Goal: Task Accomplishment & Management: Manage account settings

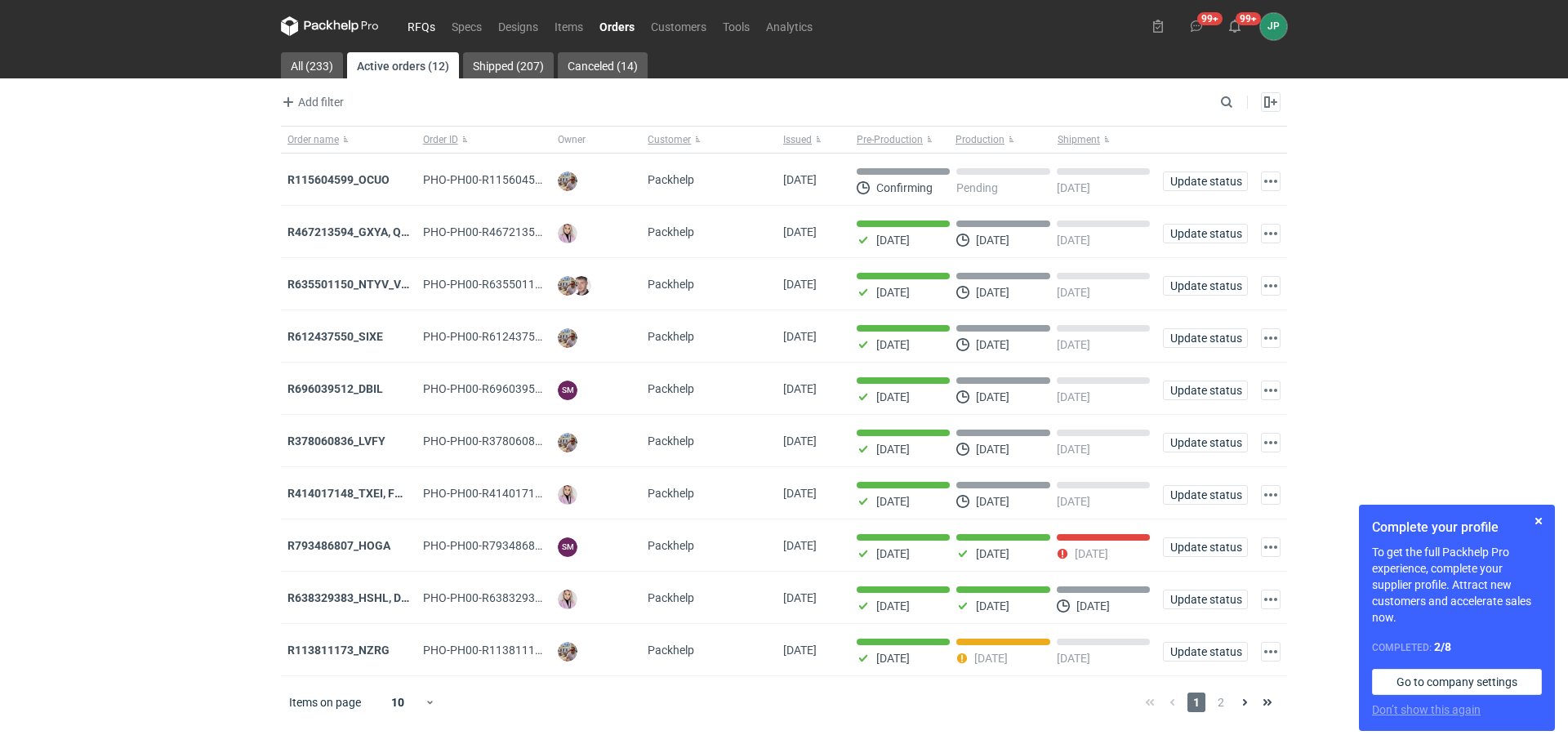
click at [430, 29] on link "RFQs" at bounding box center [421, 26] width 45 height 19
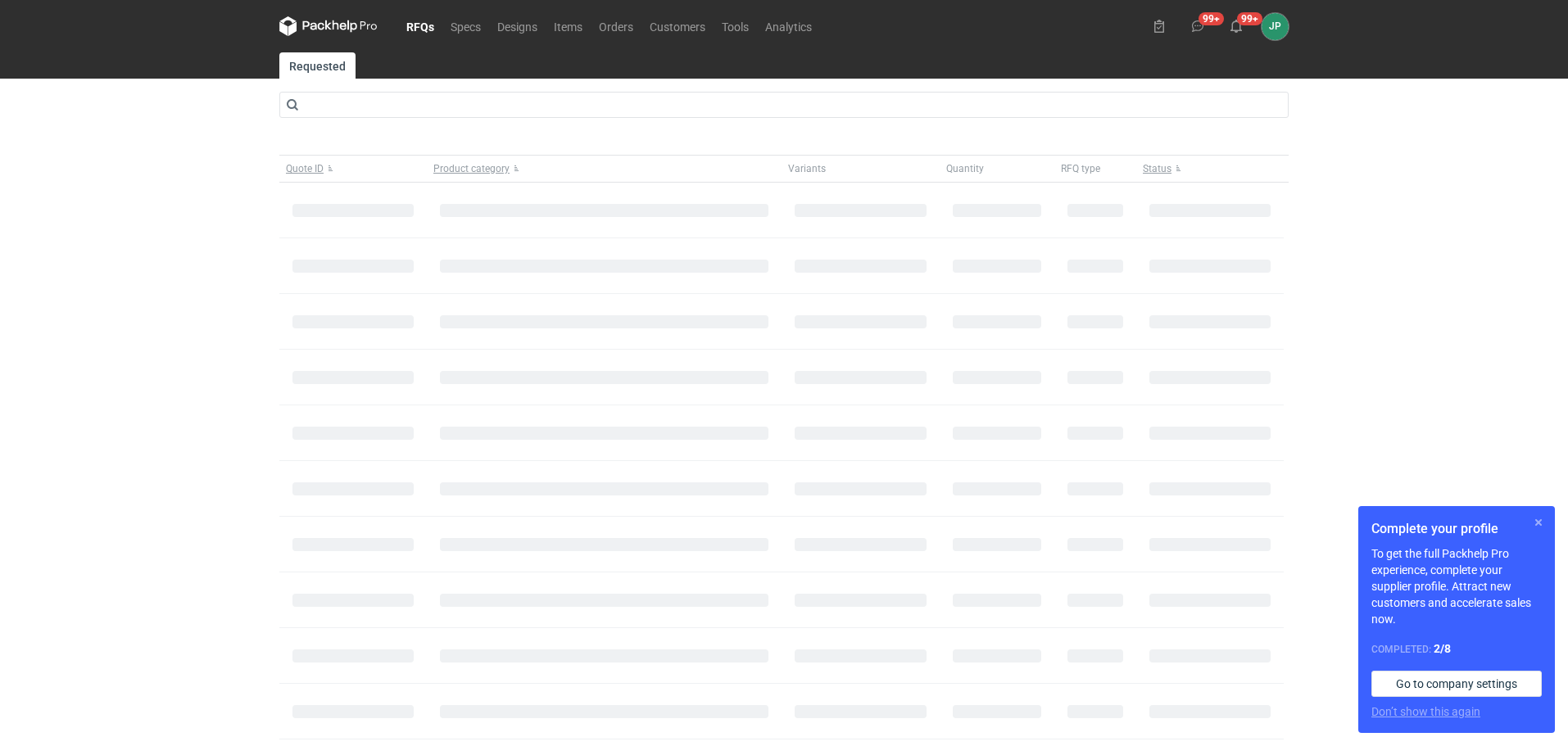
click at [1534, 519] on button "button" at bounding box center [1538, 523] width 19 height 19
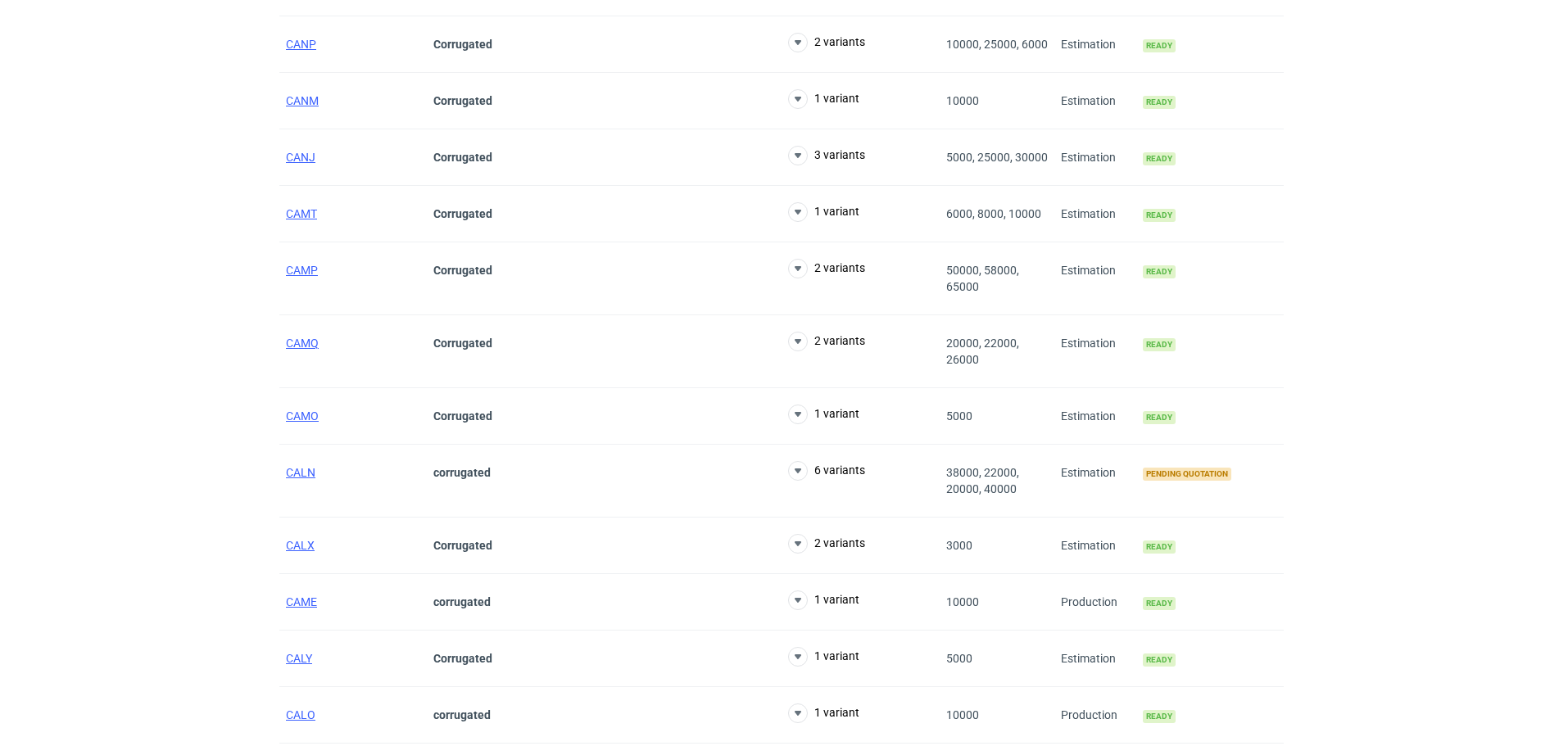
scroll to position [6418, 0]
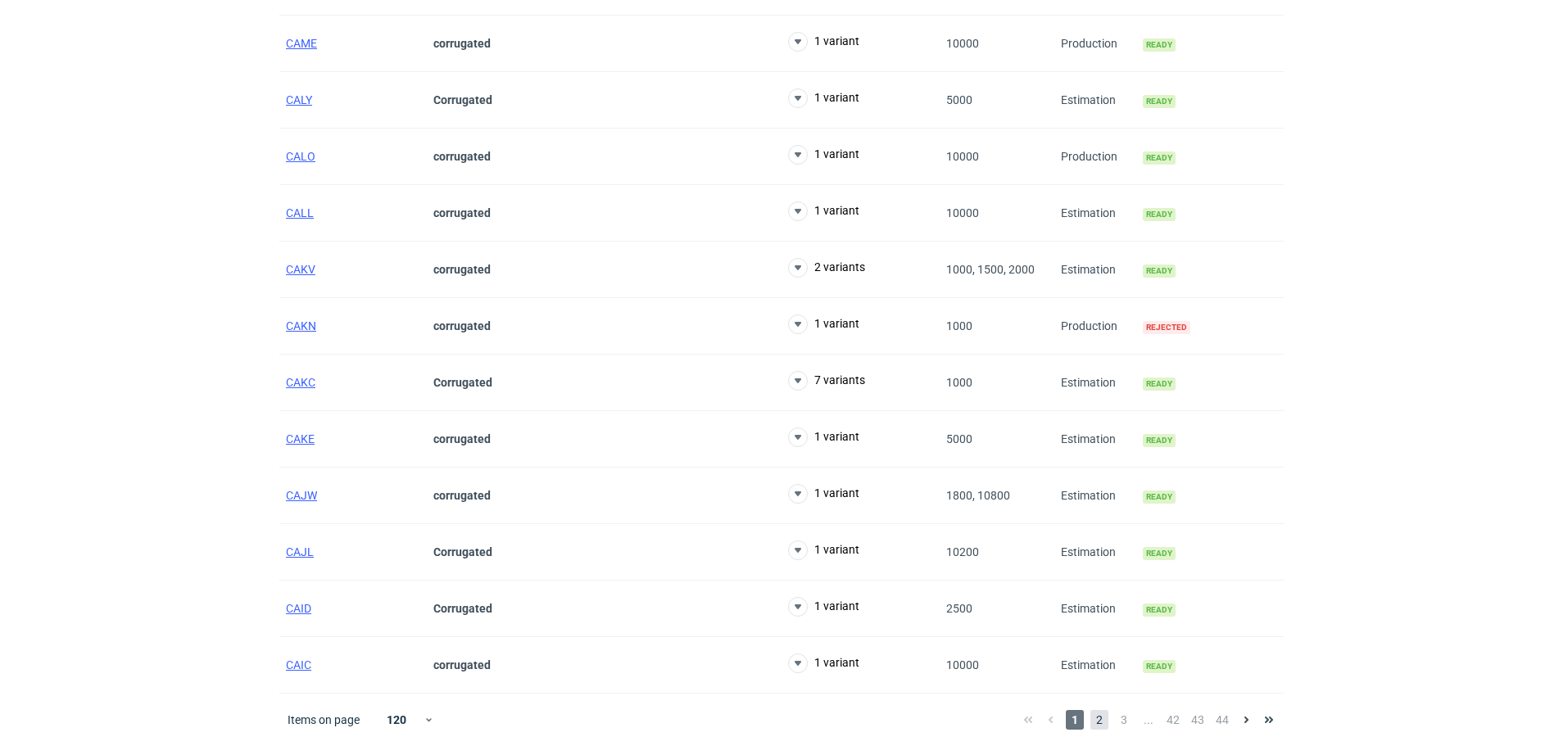
click at [1098, 714] on span "2" at bounding box center [1099, 720] width 18 height 19
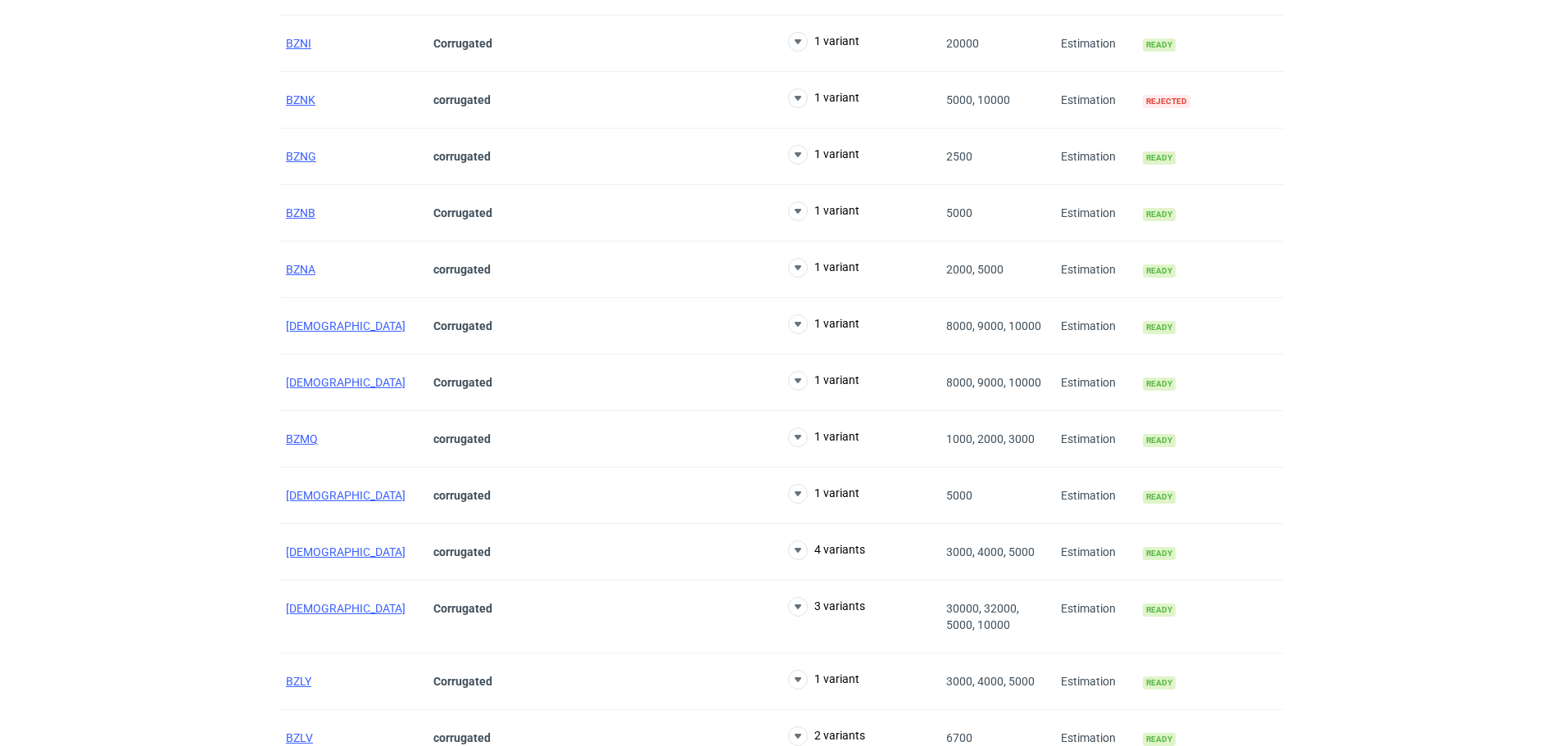
scroll to position [6434, 0]
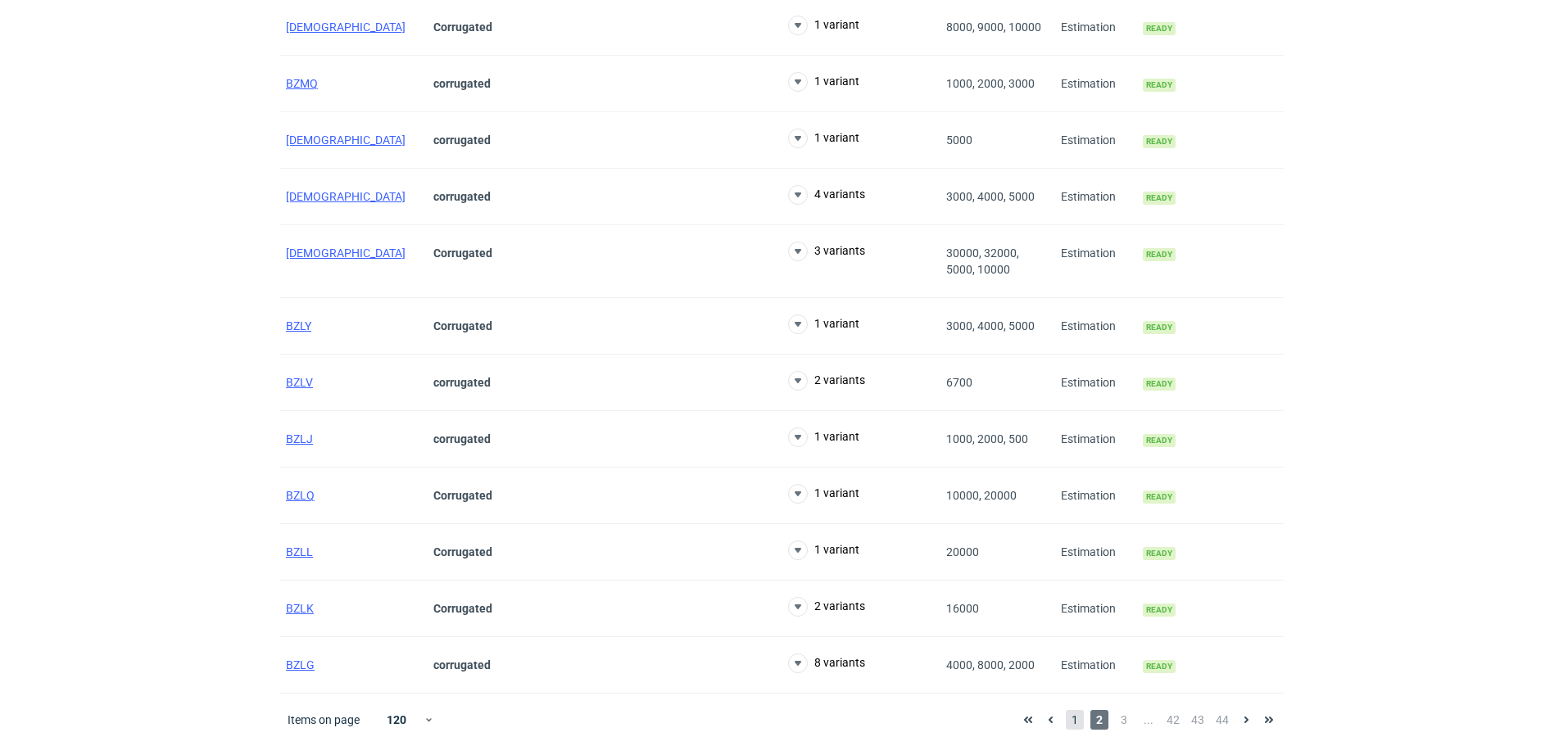
click at [1079, 718] on span "1" at bounding box center [1074, 720] width 18 height 19
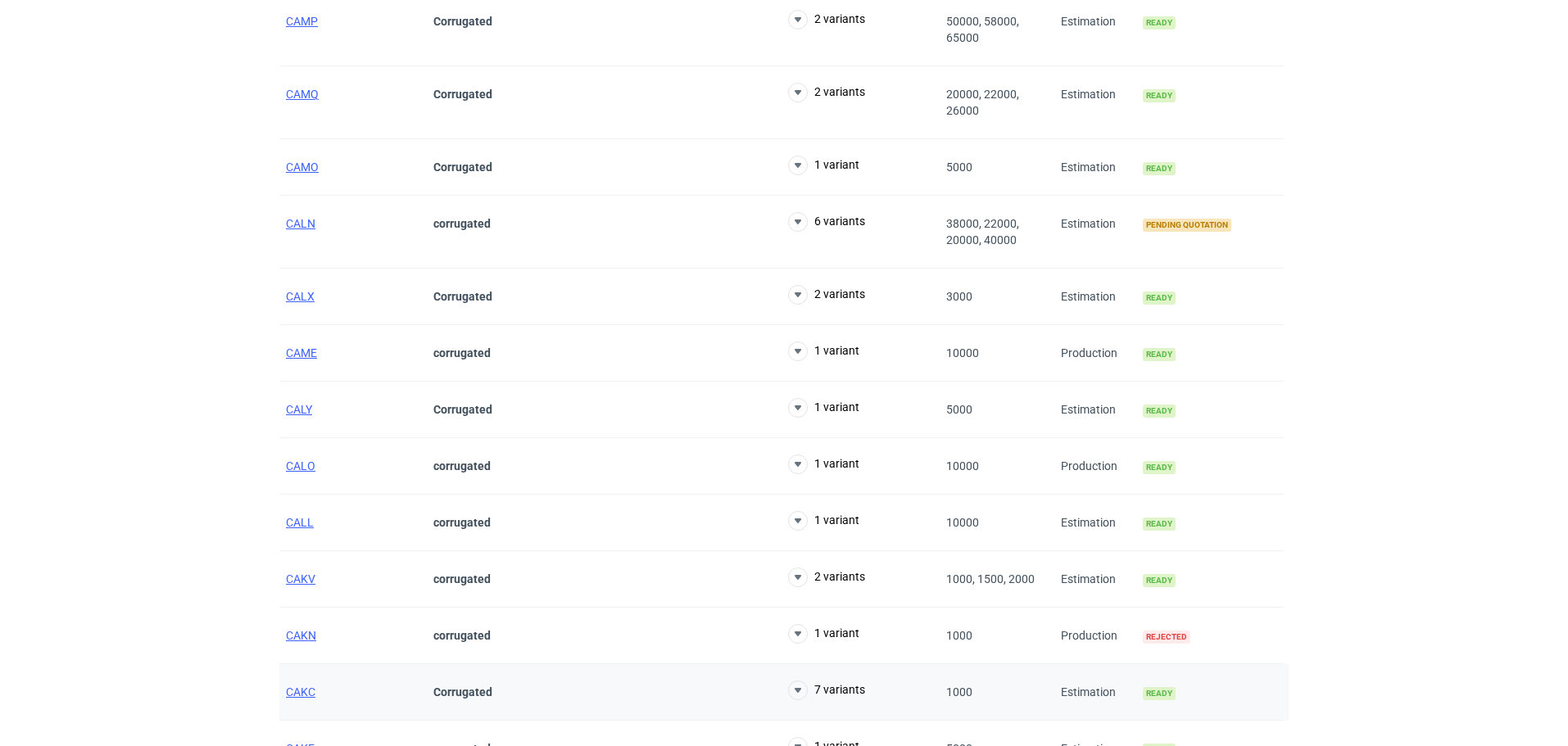
scroll to position [6009, 0]
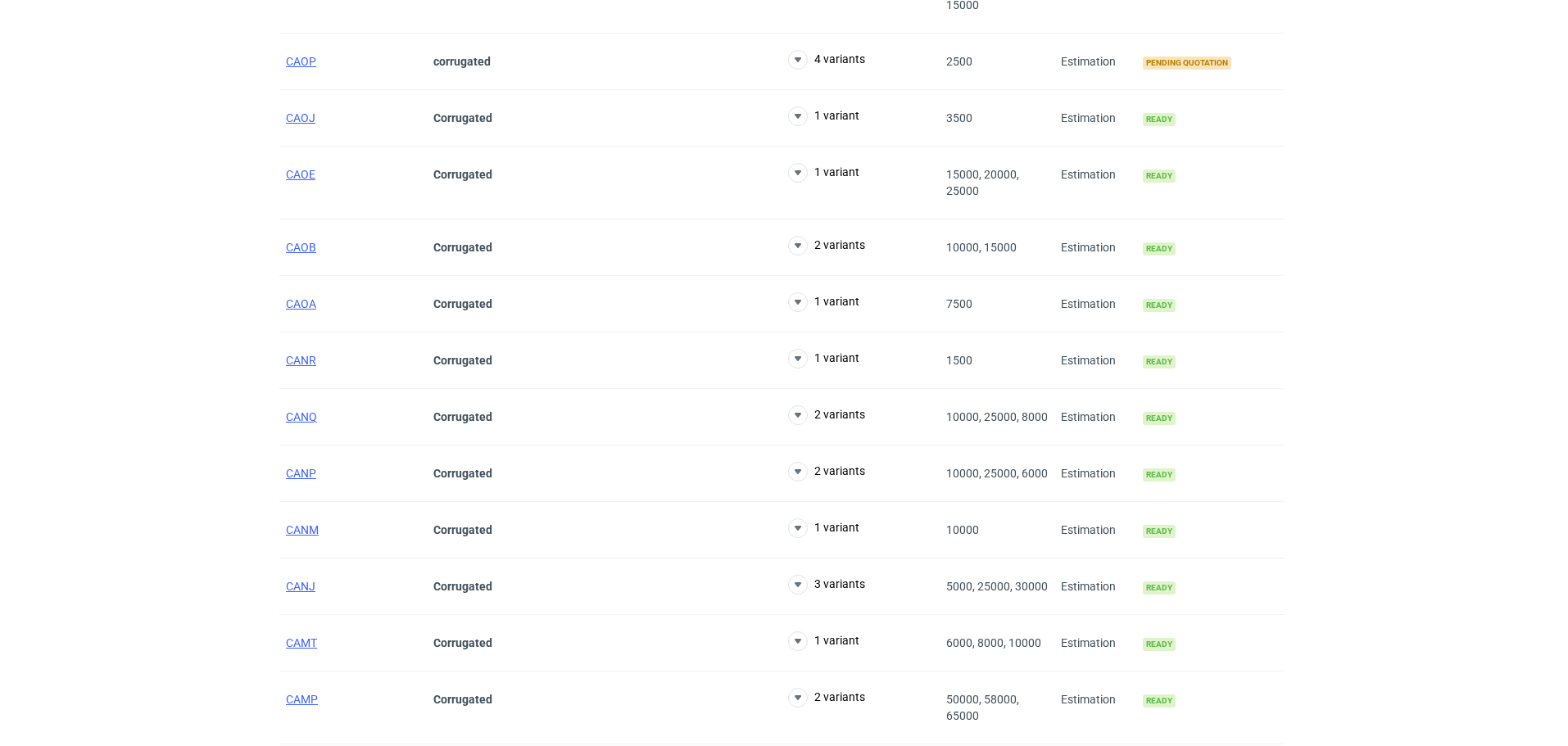
scroll to position [5272, 0]
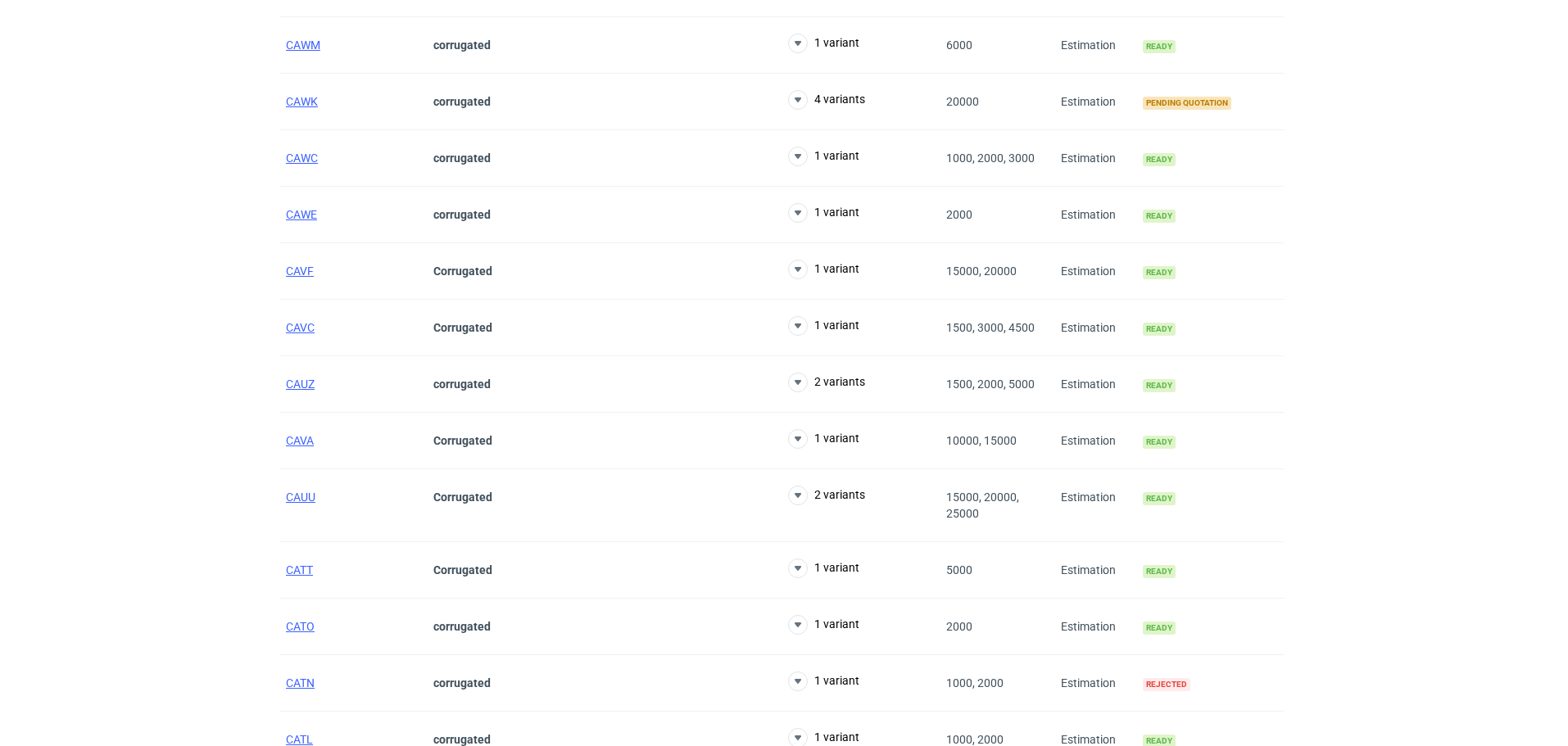
scroll to position [3141, 0]
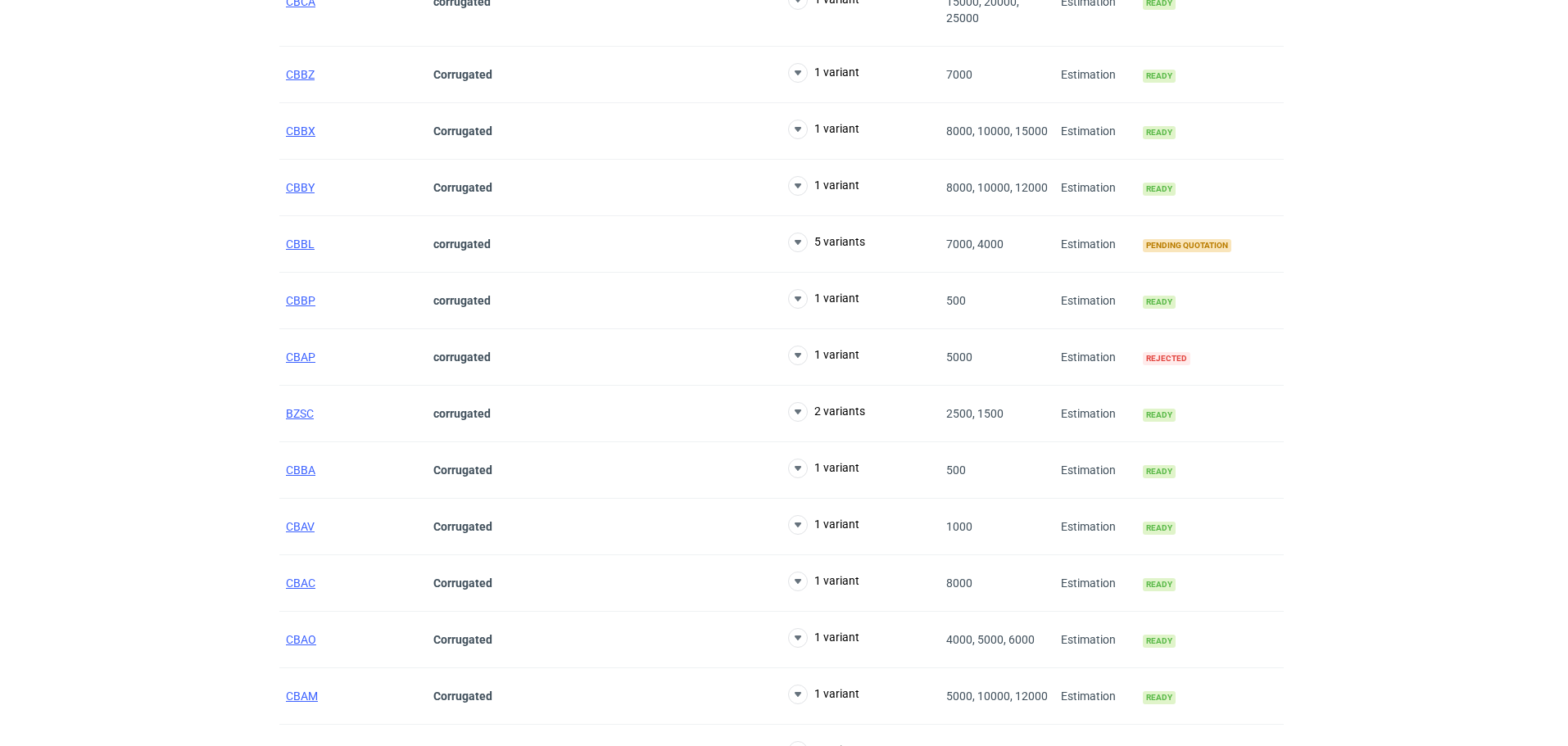
scroll to position [1176, 0]
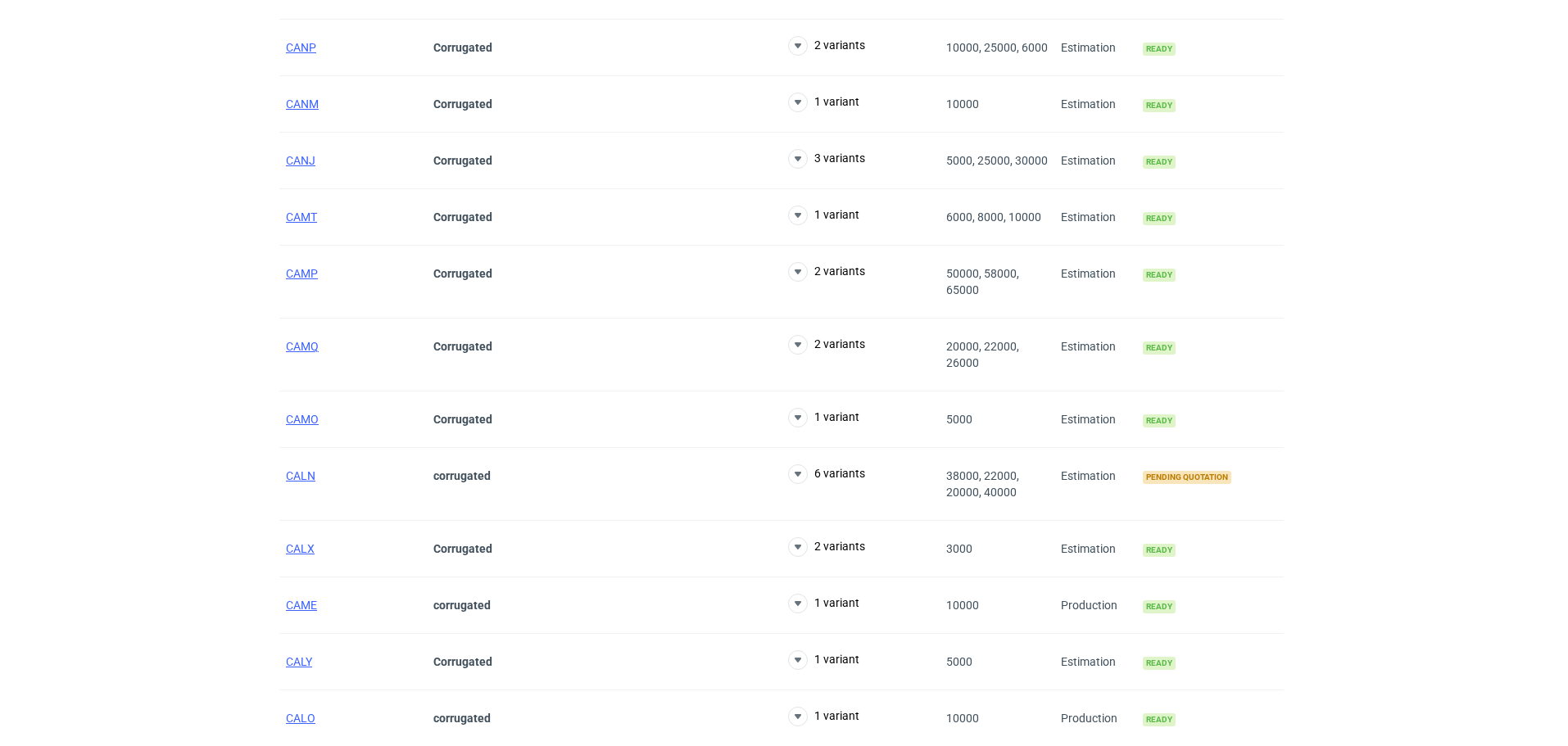
scroll to position [5845, 0]
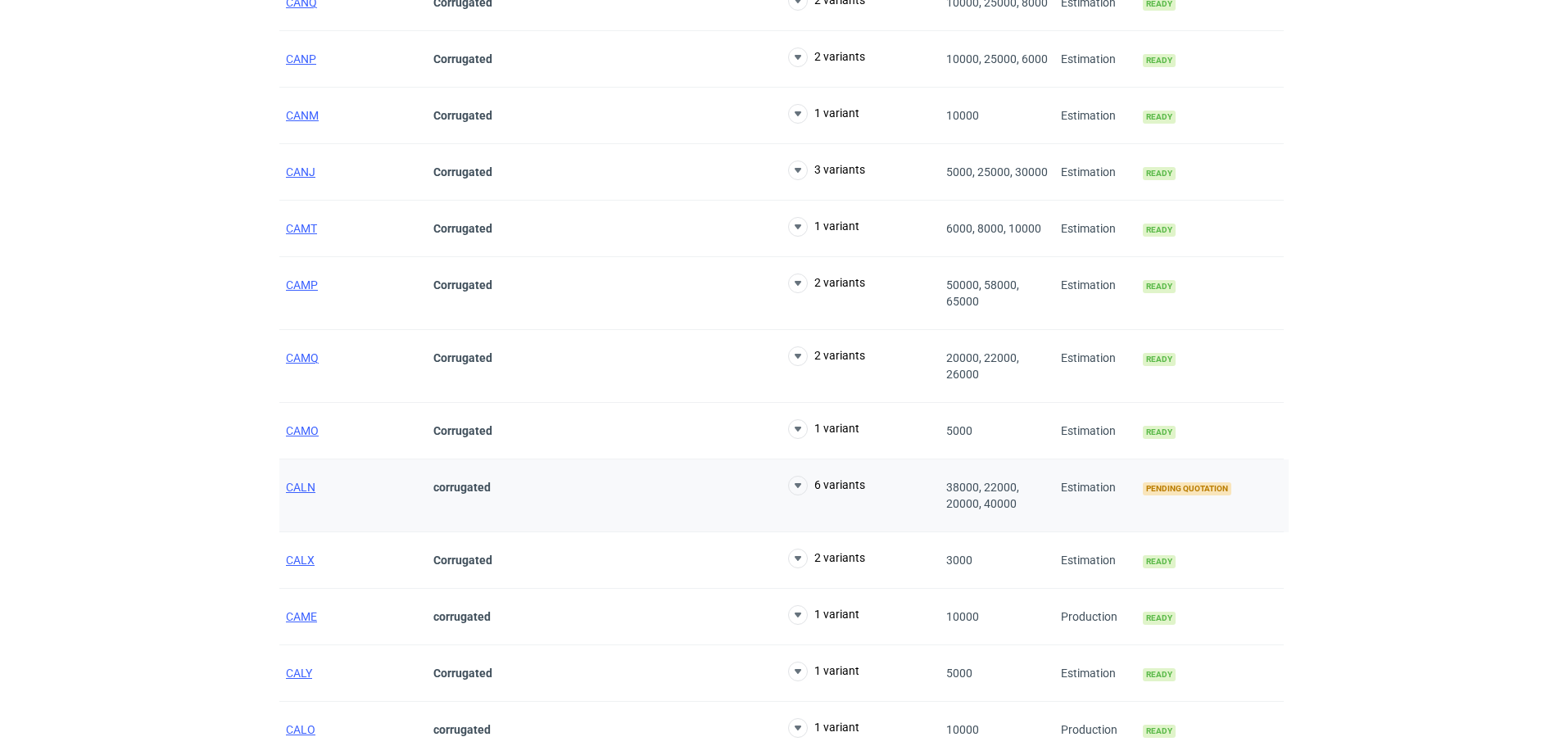
click at [306, 479] on div "CALN" at bounding box center [354, 495] width 148 height 73
click at [307, 488] on span "CALN" at bounding box center [300, 487] width 29 height 13
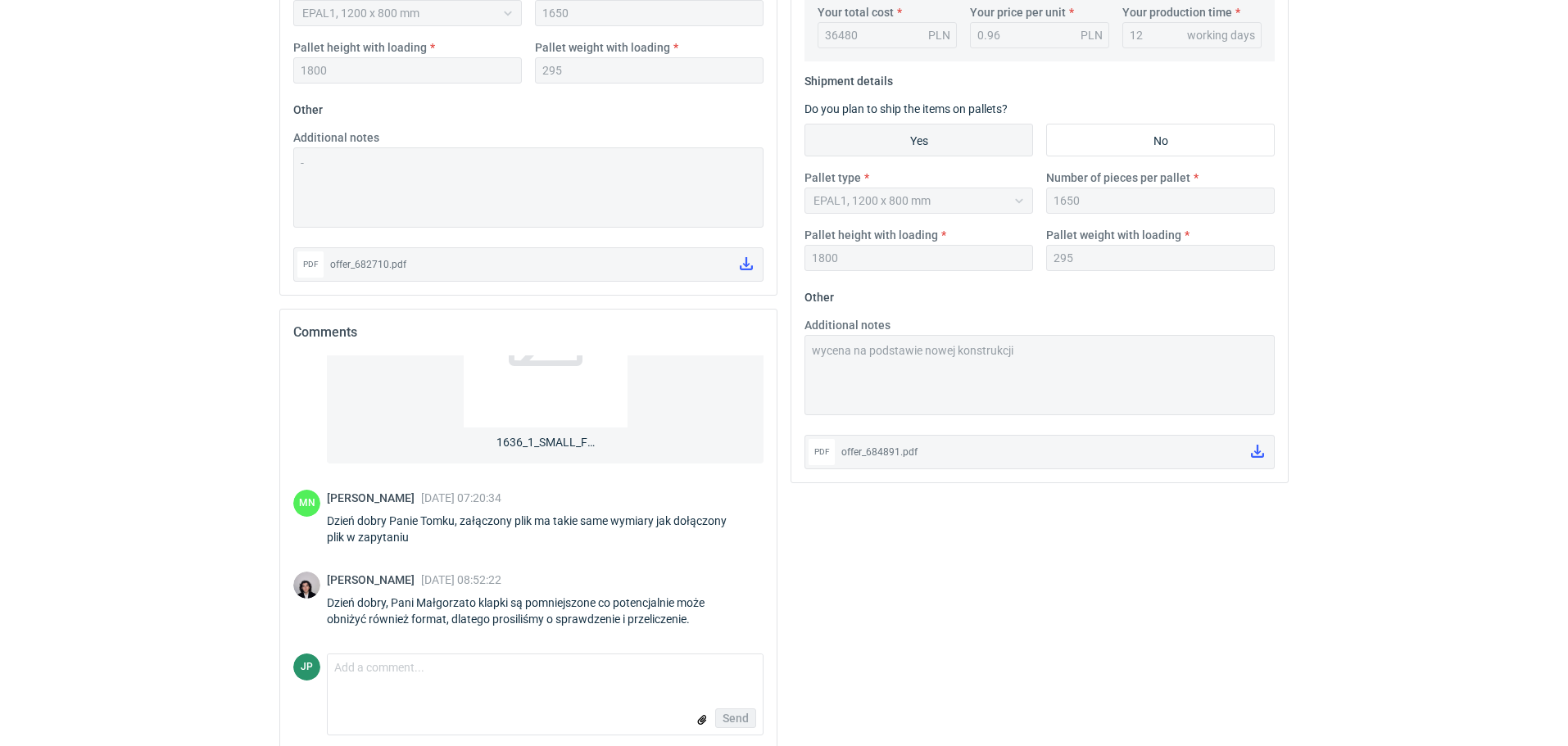
scroll to position [621, 0]
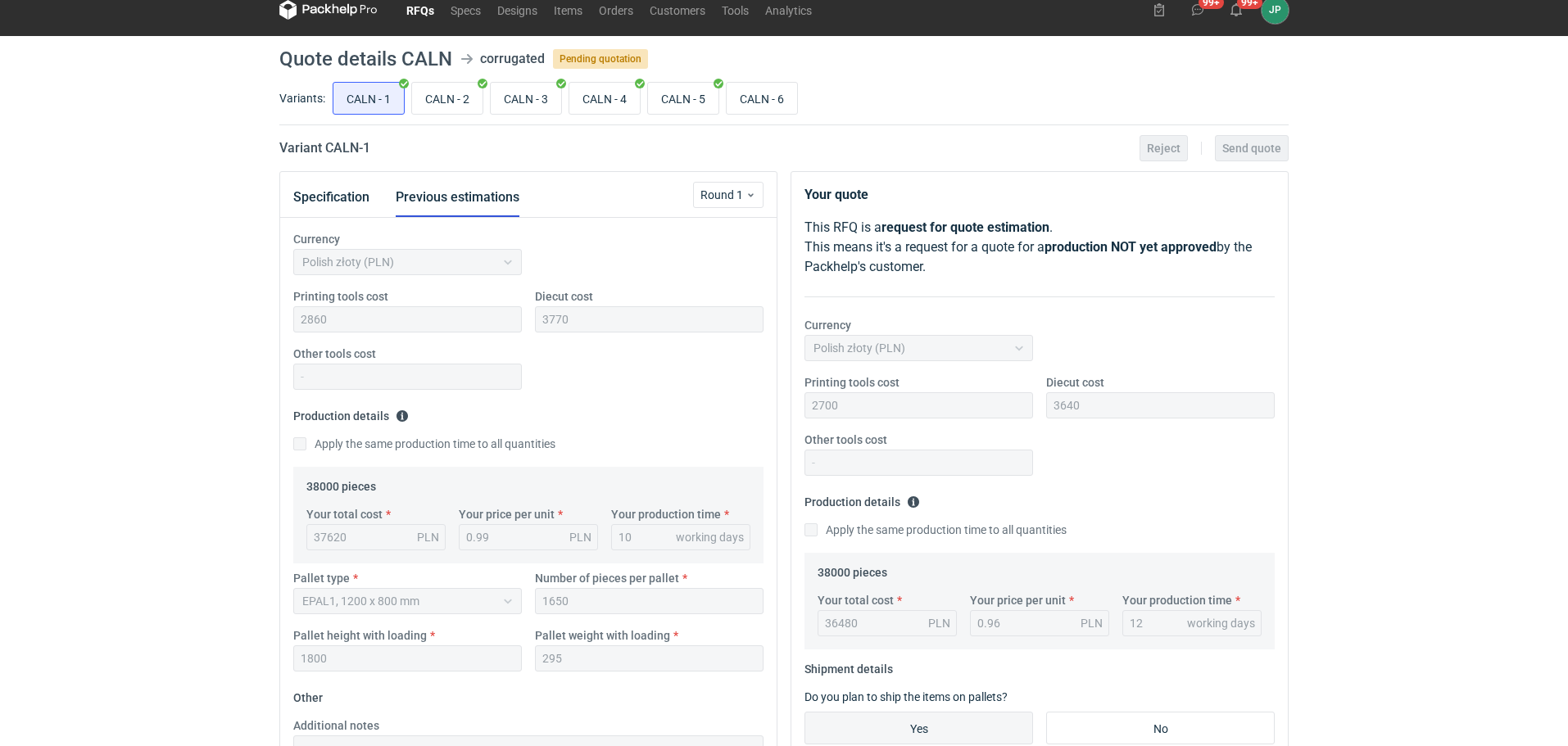
scroll to position [0, 0]
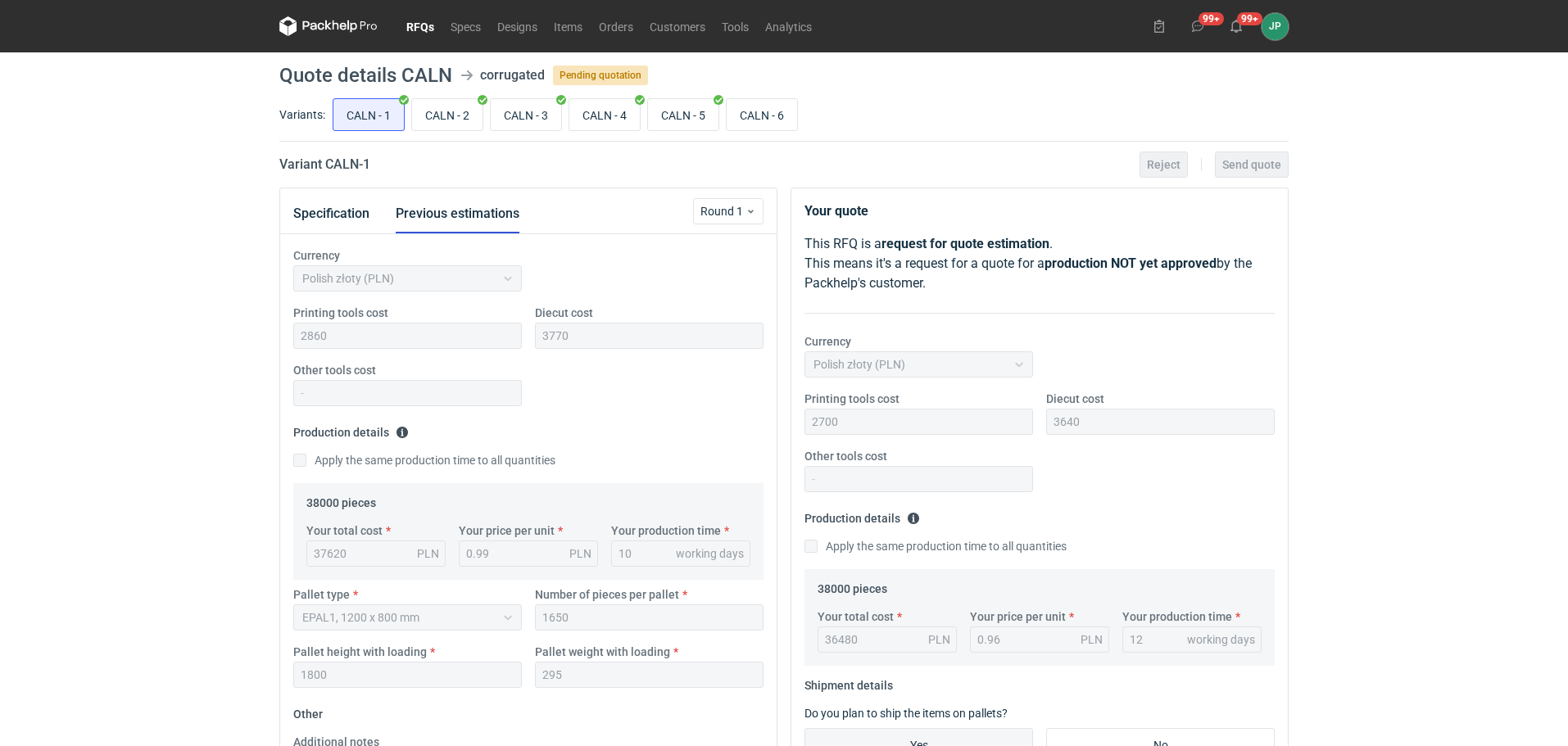
click at [422, 22] on link "RFQs" at bounding box center [421, 26] width 45 height 19
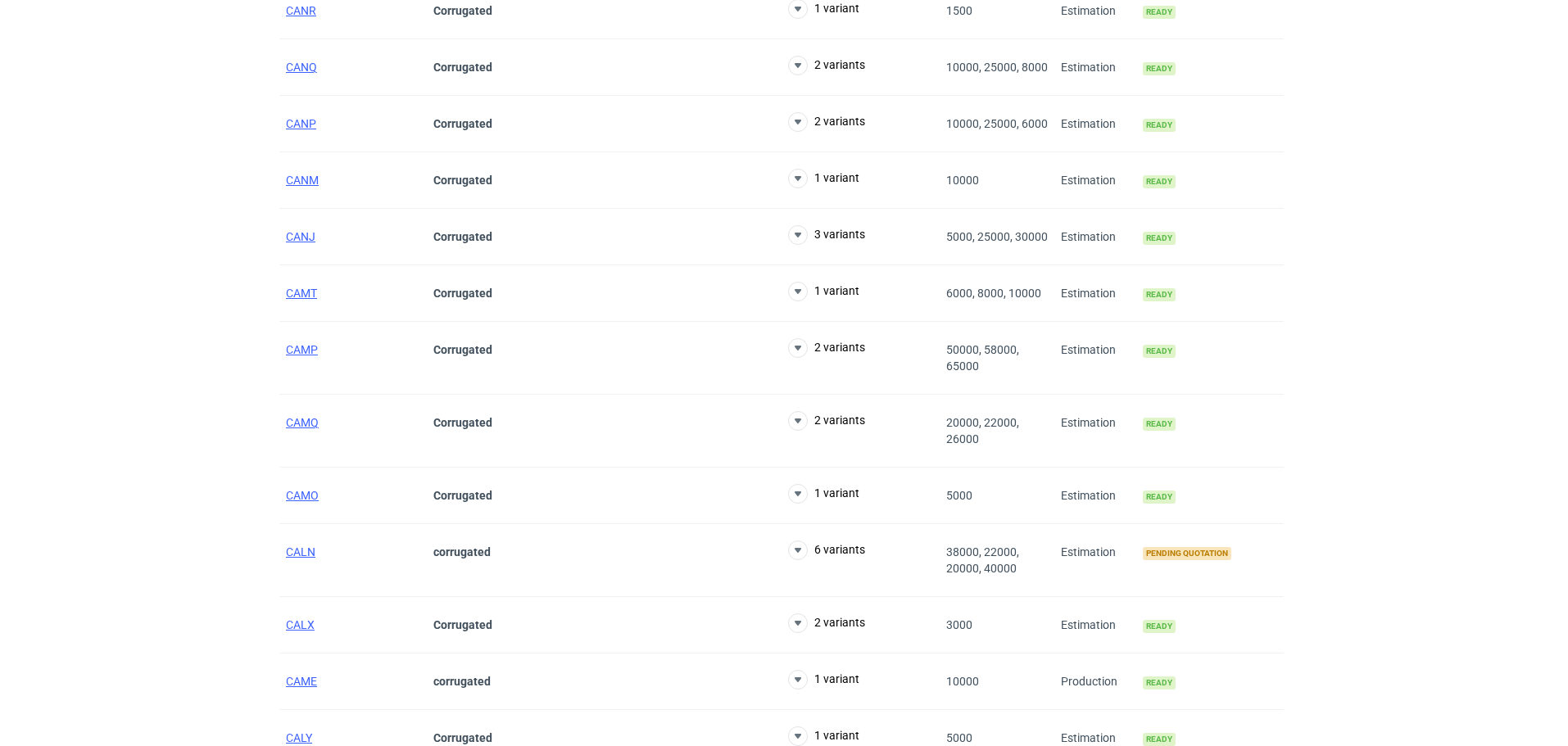
scroll to position [5763, 0]
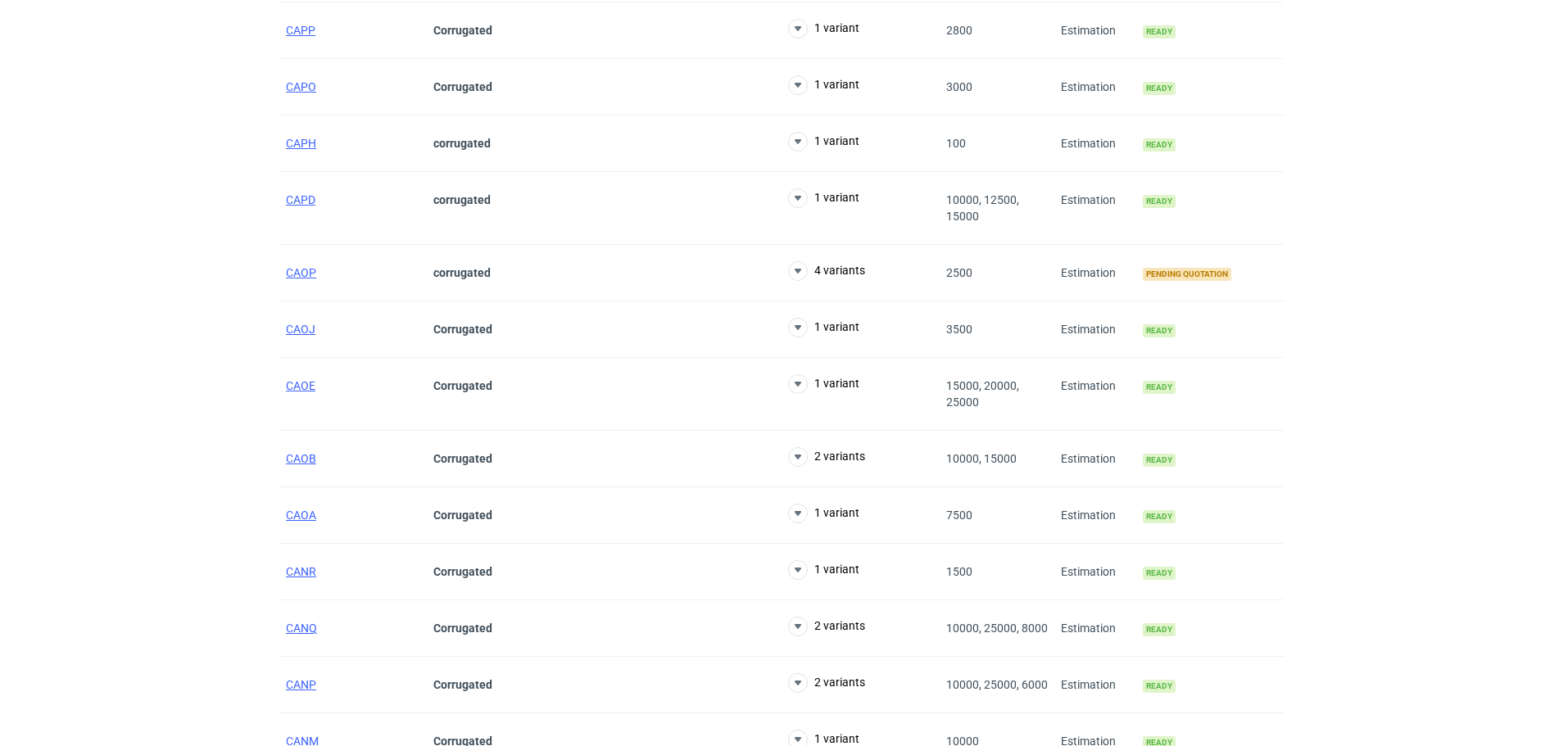
scroll to position [5189, 0]
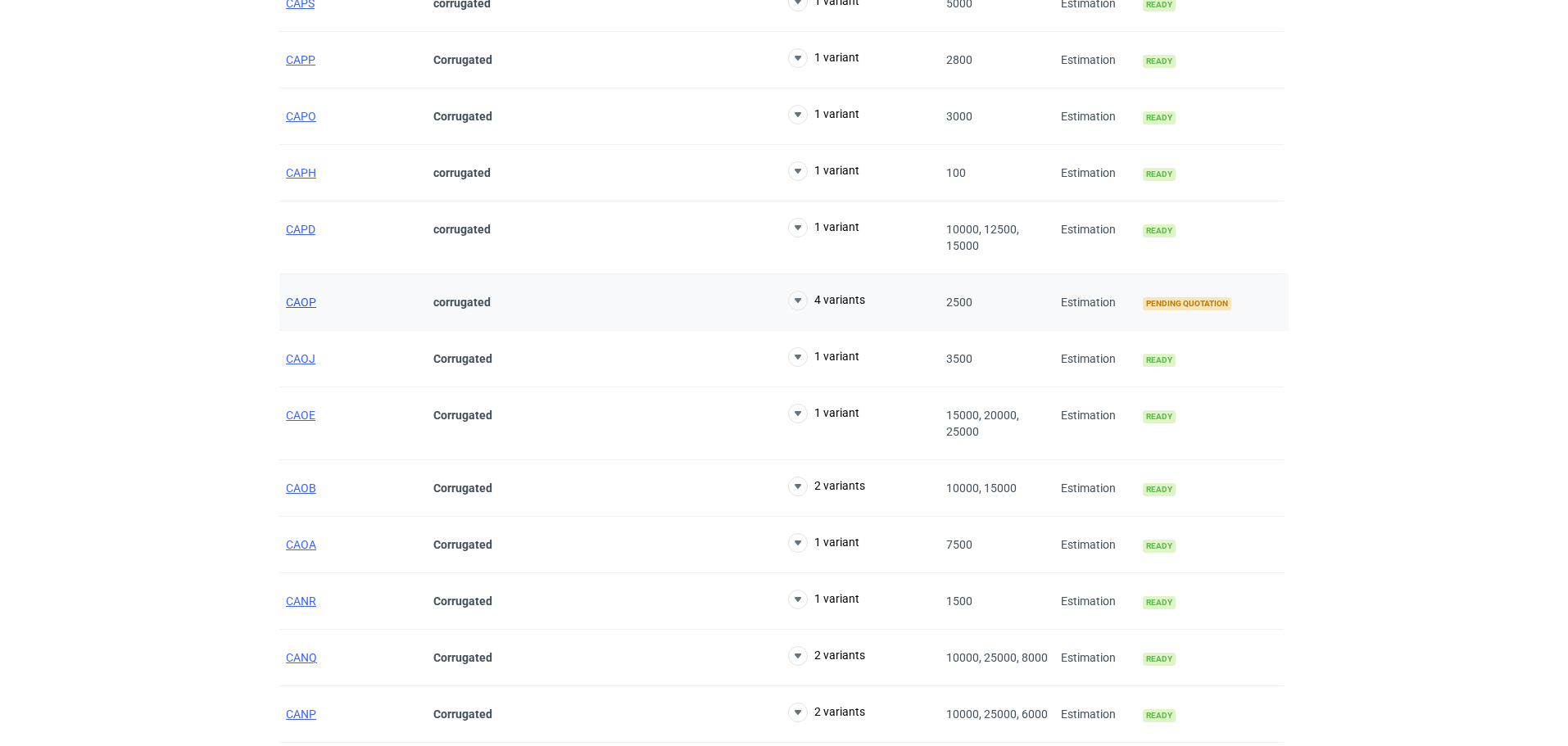
click at [307, 300] on span "CAOP" at bounding box center [300, 301] width 30 height 13
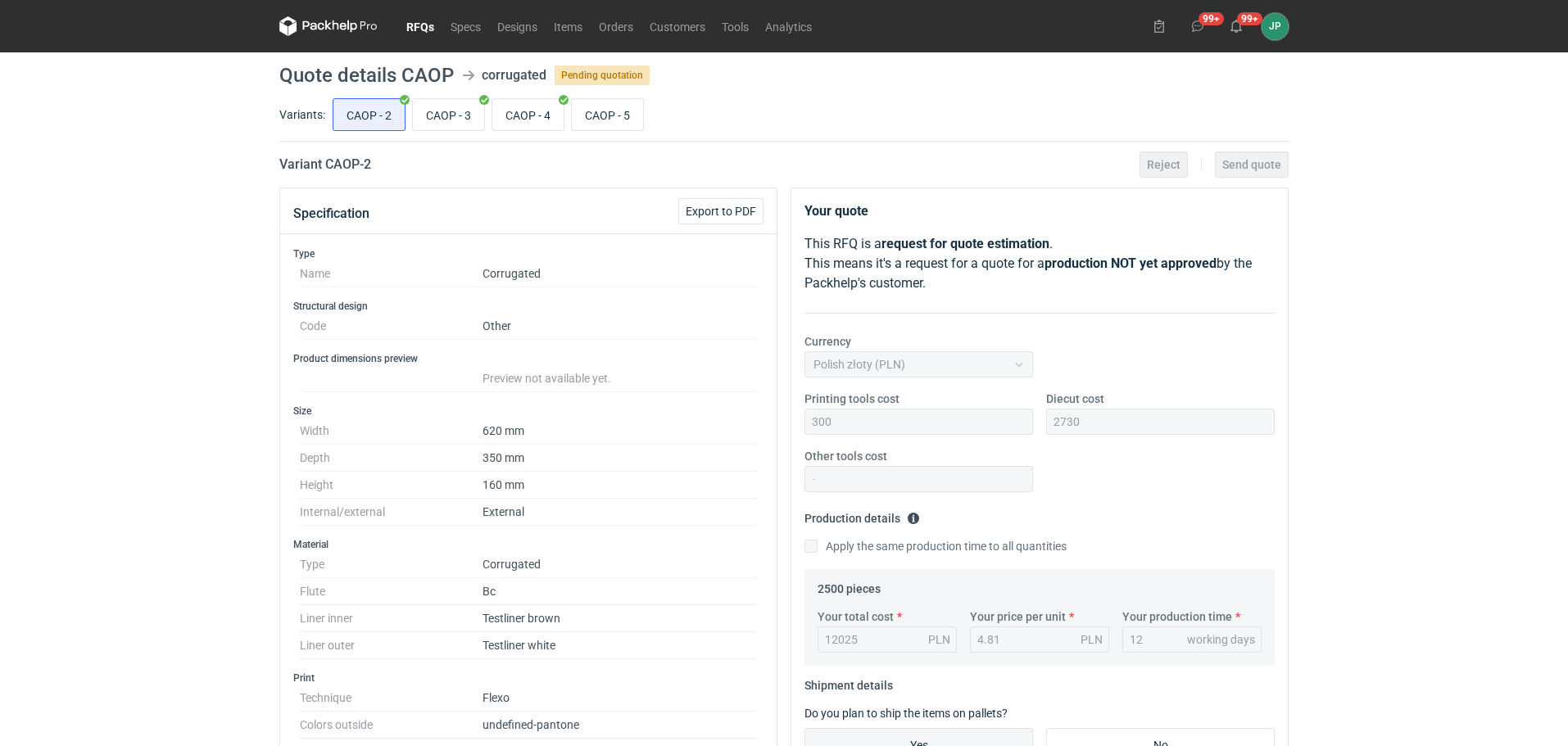
click at [415, 23] on link "RFQs" at bounding box center [421, 26] width 45 height 19
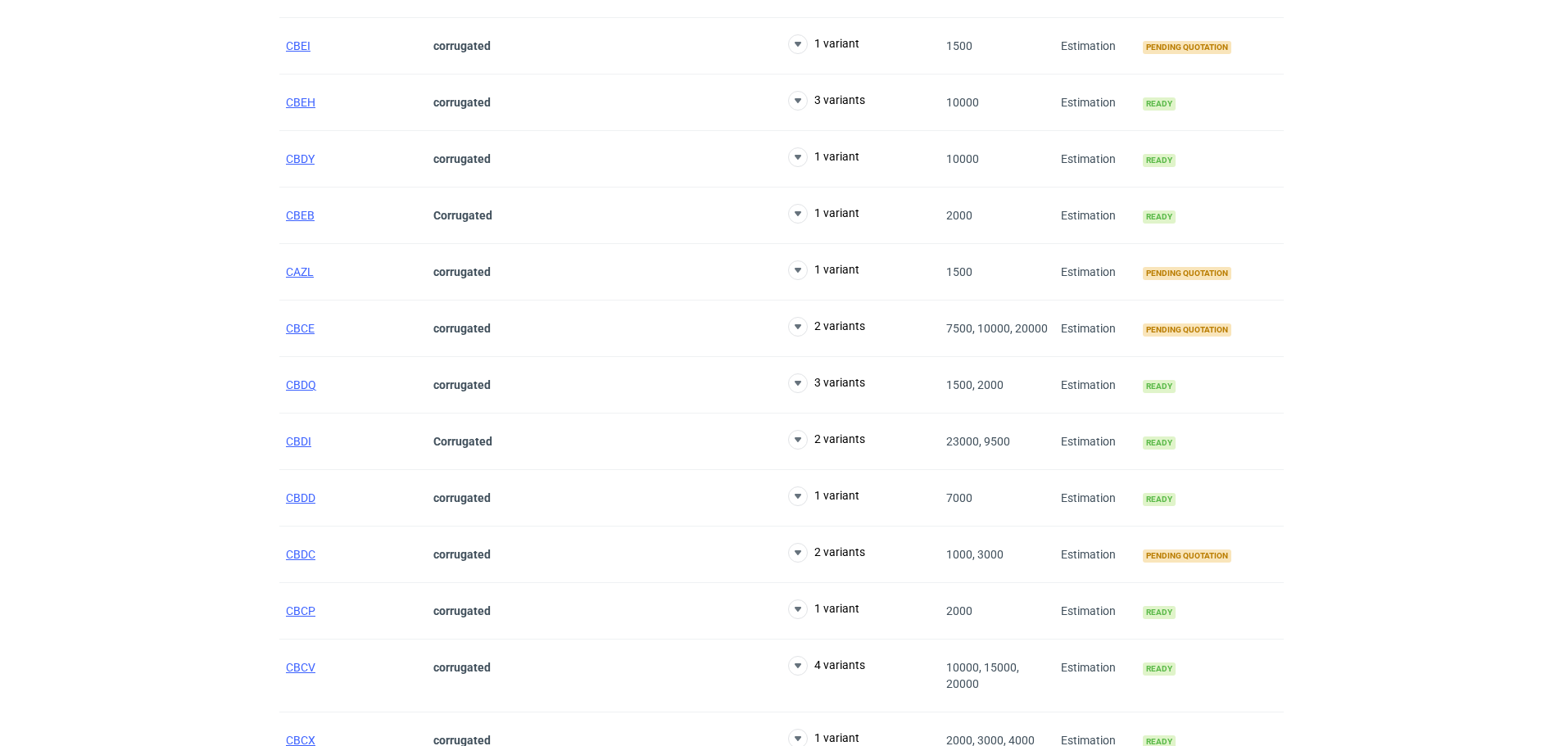
scroll to position [410, 0]
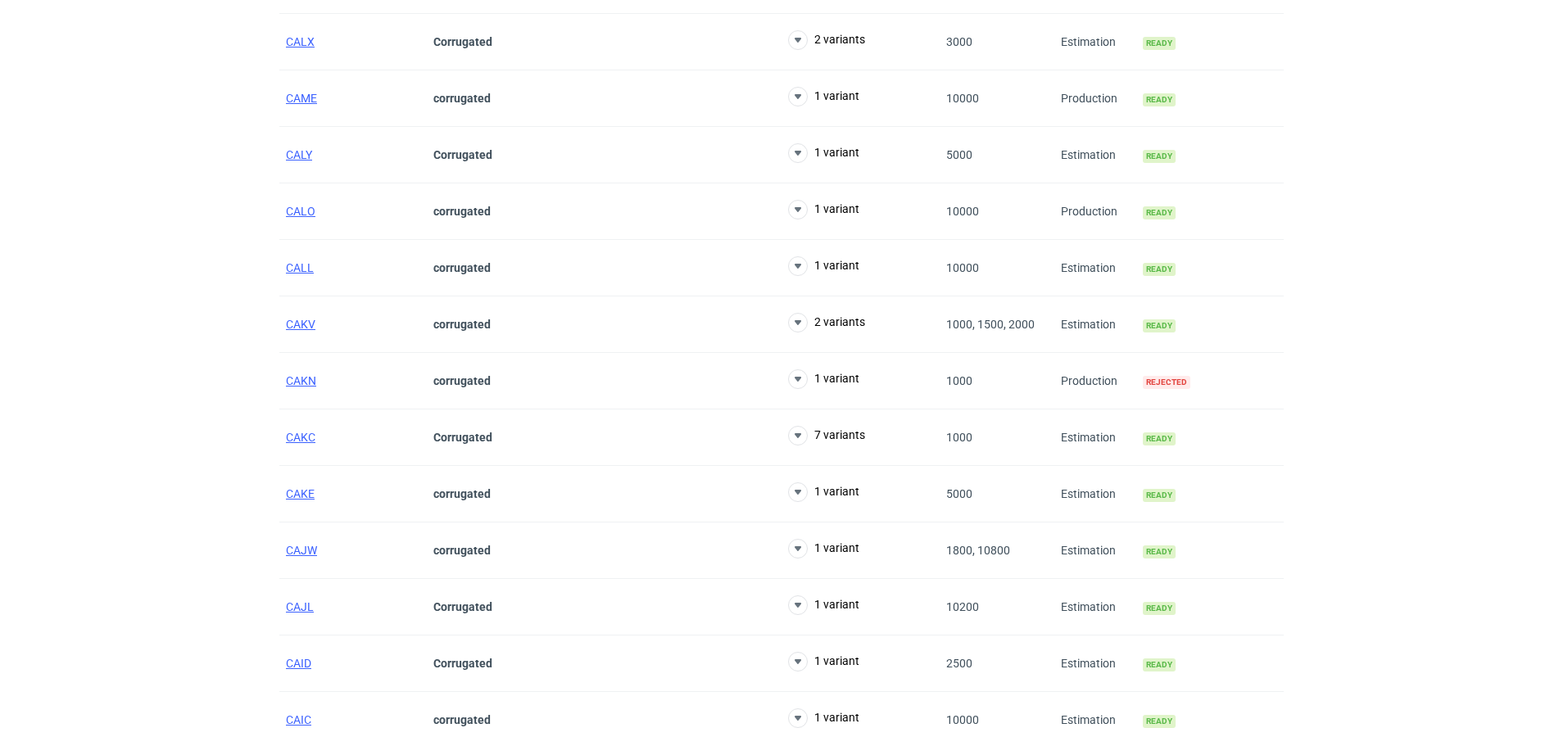
scroll to position [6418, 0]
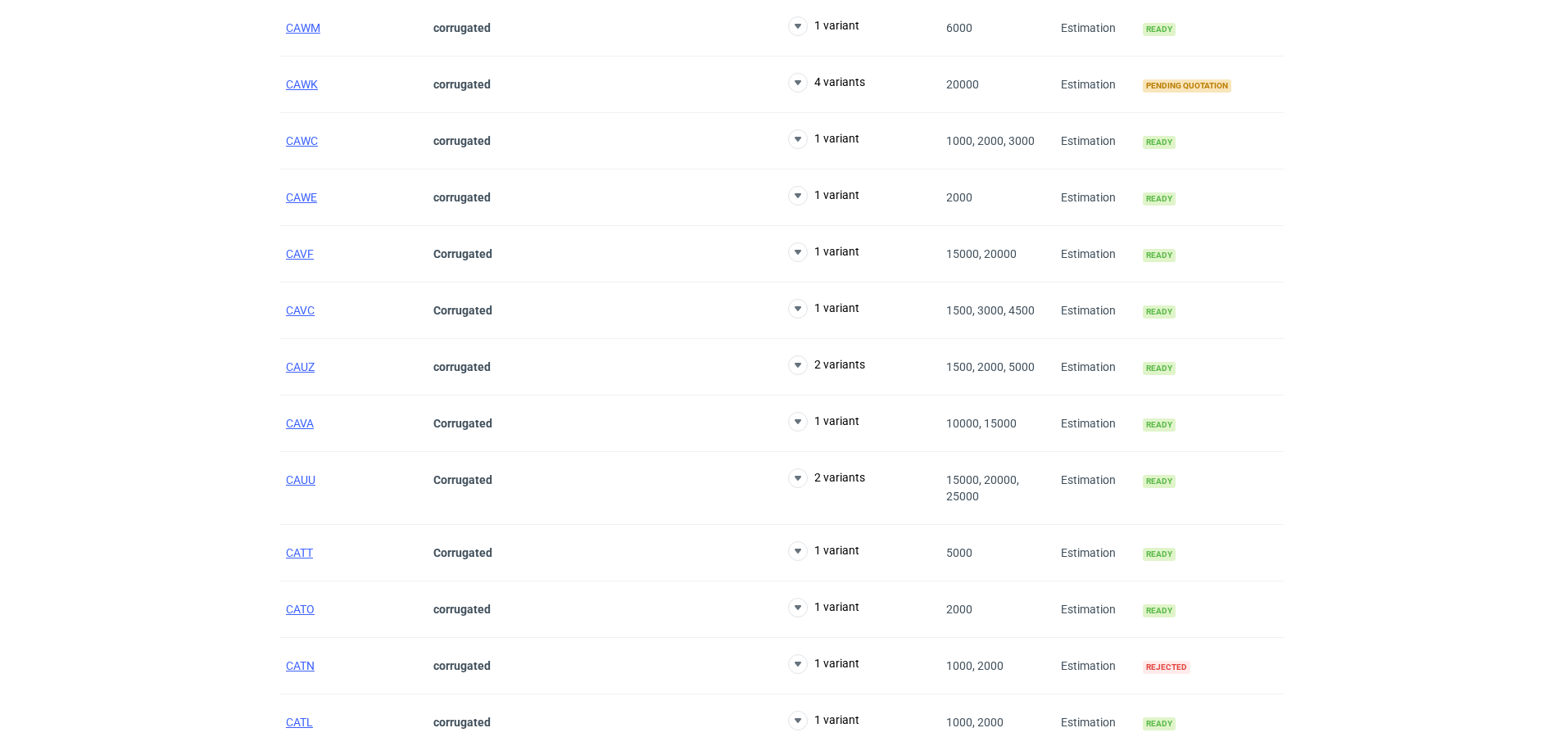
scroll to position [3141, 0]
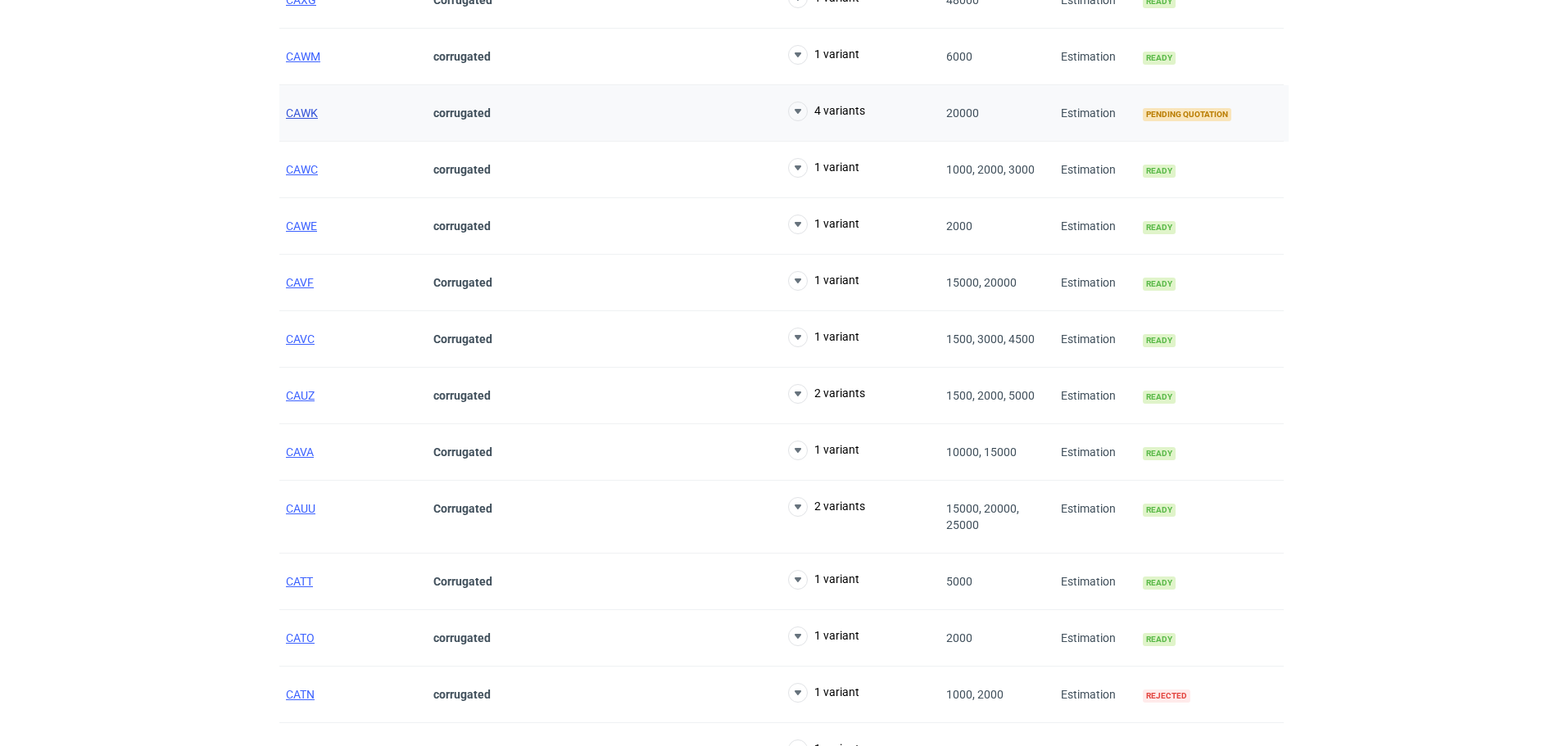
click at [305, 113] on span "CAWK" at bounding box center [301, 113] width 32 height 13
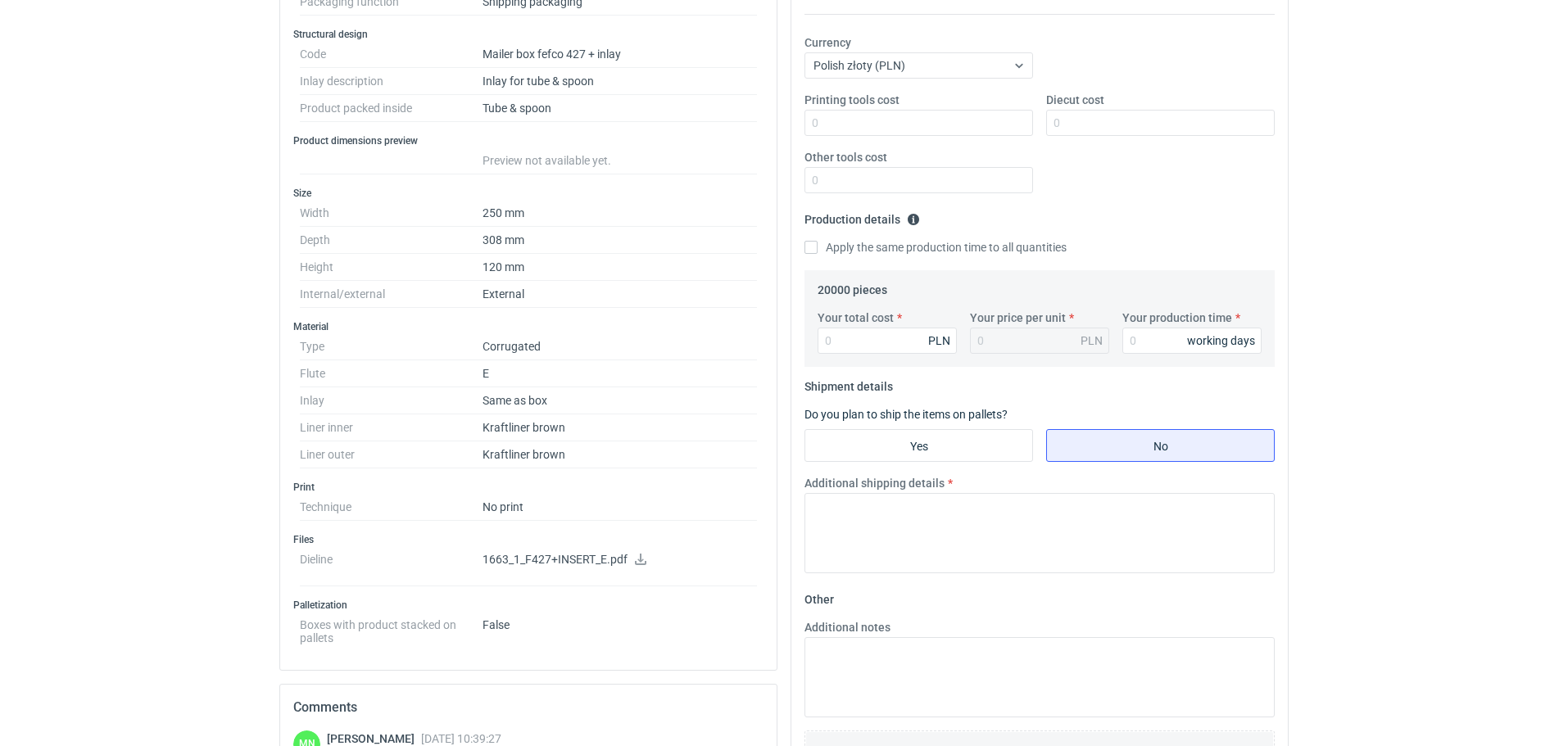
scroll to position [327, 0]
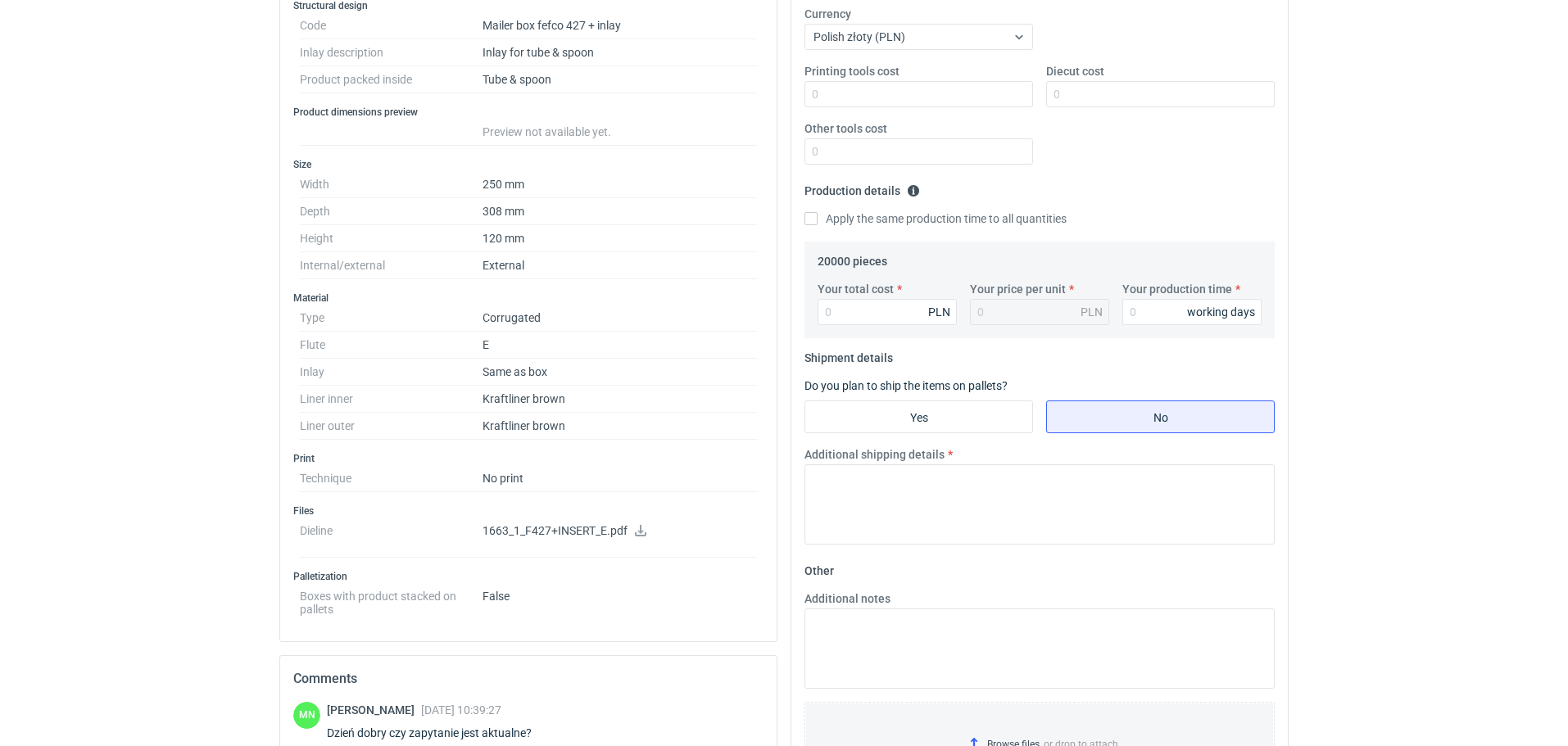
click at [637, 532] on icon at bounding box center [640, 530] width 13 height 12
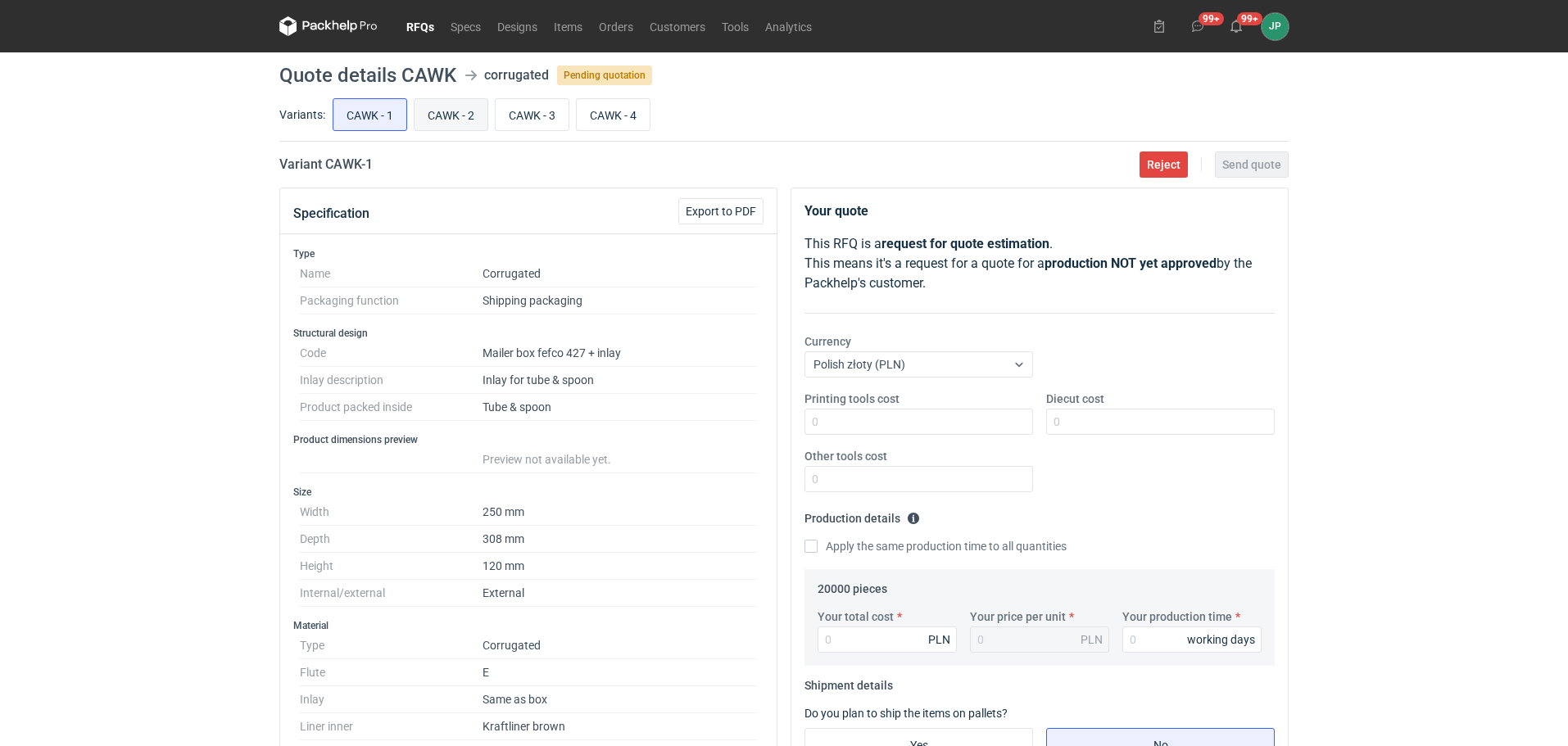
click at [448, 113] on input "CAWK - 2" at bounding box center [451, 115] width 73 height 31
radio input "true"
click at [530, 113] on input "CAWK - 3" at bounding box center [531, 115] width 73 height 31
radio input "true"
click at [598, 113] on input "CAWK - 4" at bounding box center [613, 115] width 73 height 31
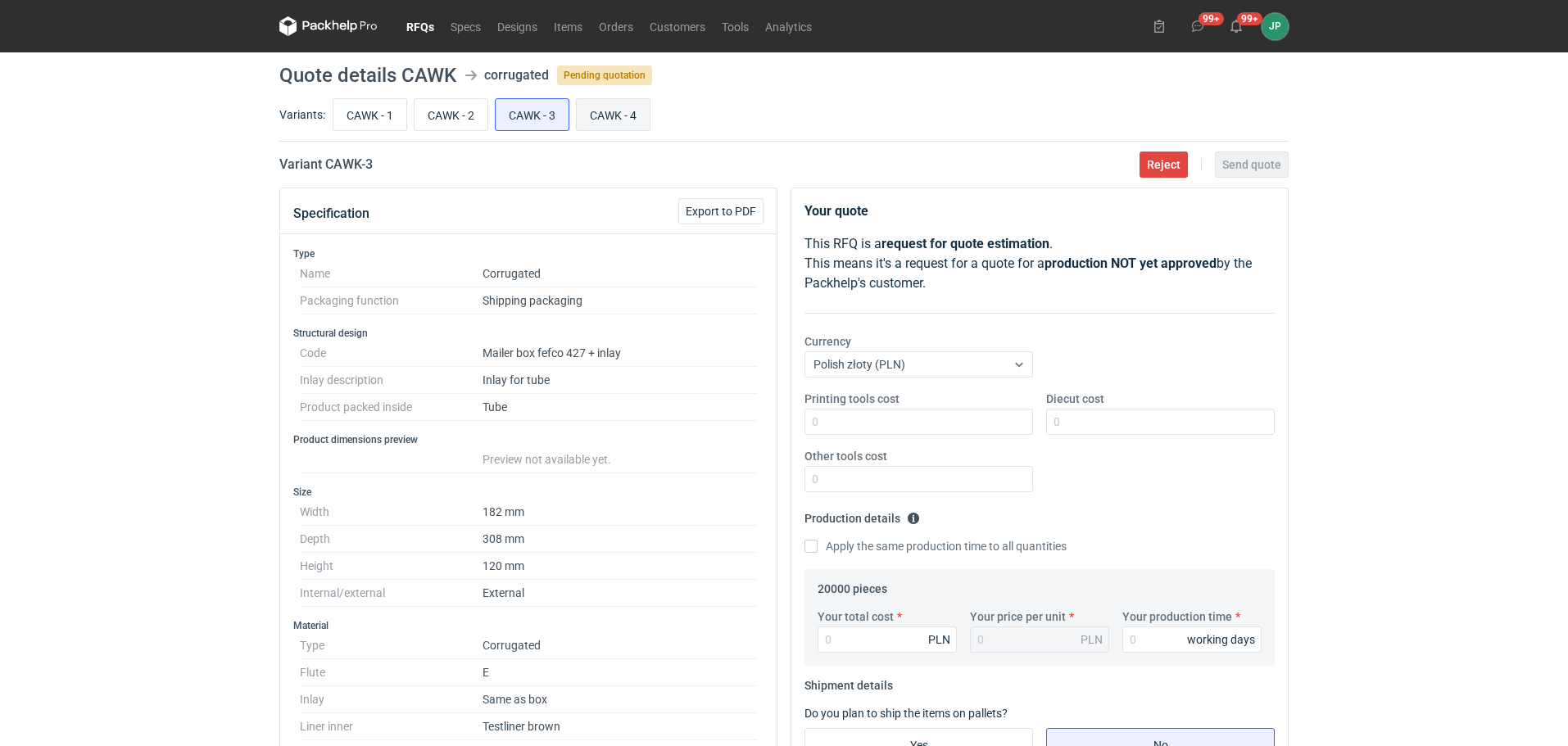
radio input "true"
click at [557, 118] on input "CAWK - 3" at bounding box center [531, 115] width 73 height 31
radio input "true"
click at [609, 112] on input "CAWK - 4" at bounding box center [613, 115] width 73 height 31
radio input "true"
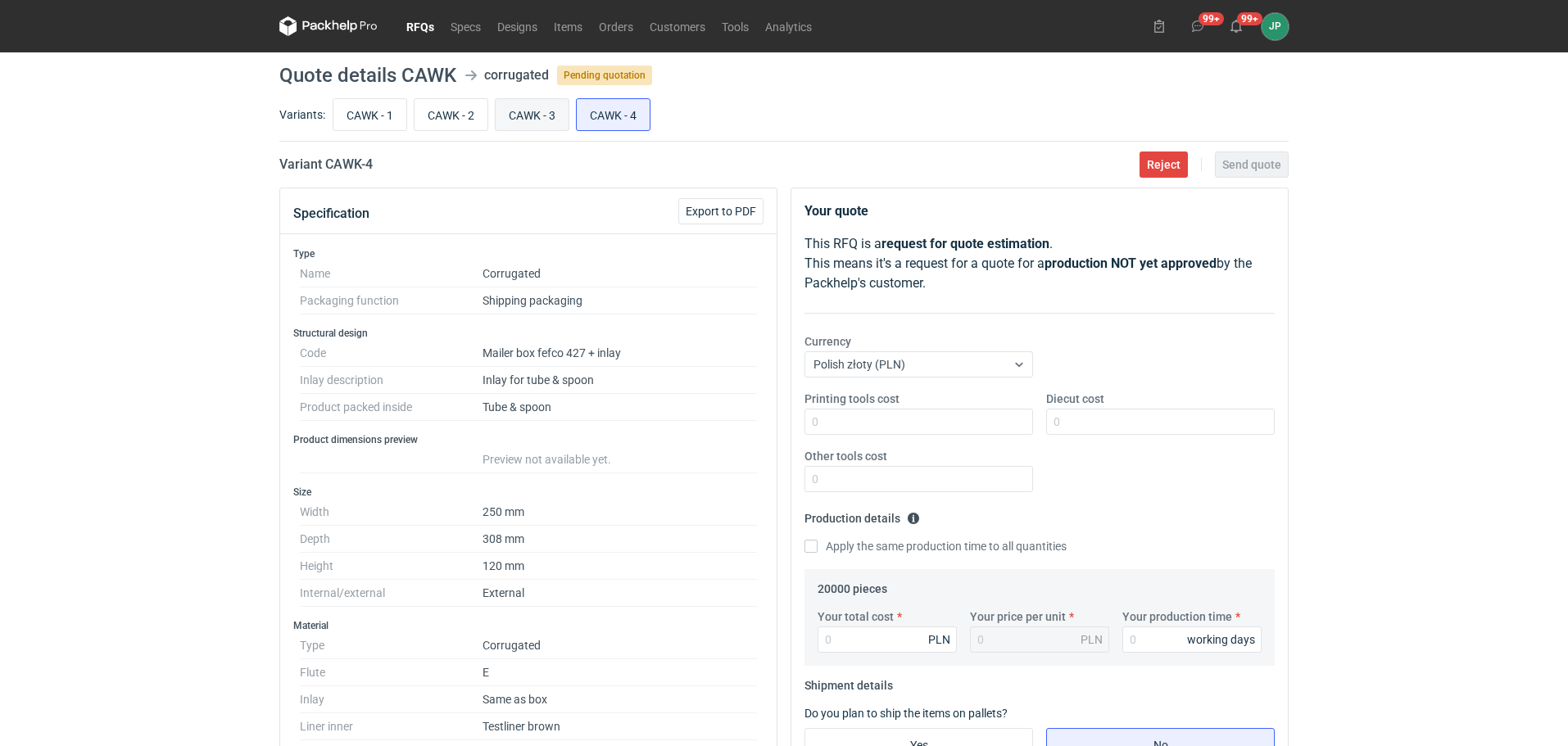
click at [547, 111] on input "CAWK - 3" at bounding box center [531, 115] width 73 height 31
radio input "true"
click at [487, 114] on input "CAWK - 2" at bounding box center [451, 115] width 73 height 31
radio input "true"
click at [462, 114] on input "CAWK - 2" at bounding box center [451, 115] width 73 height 31
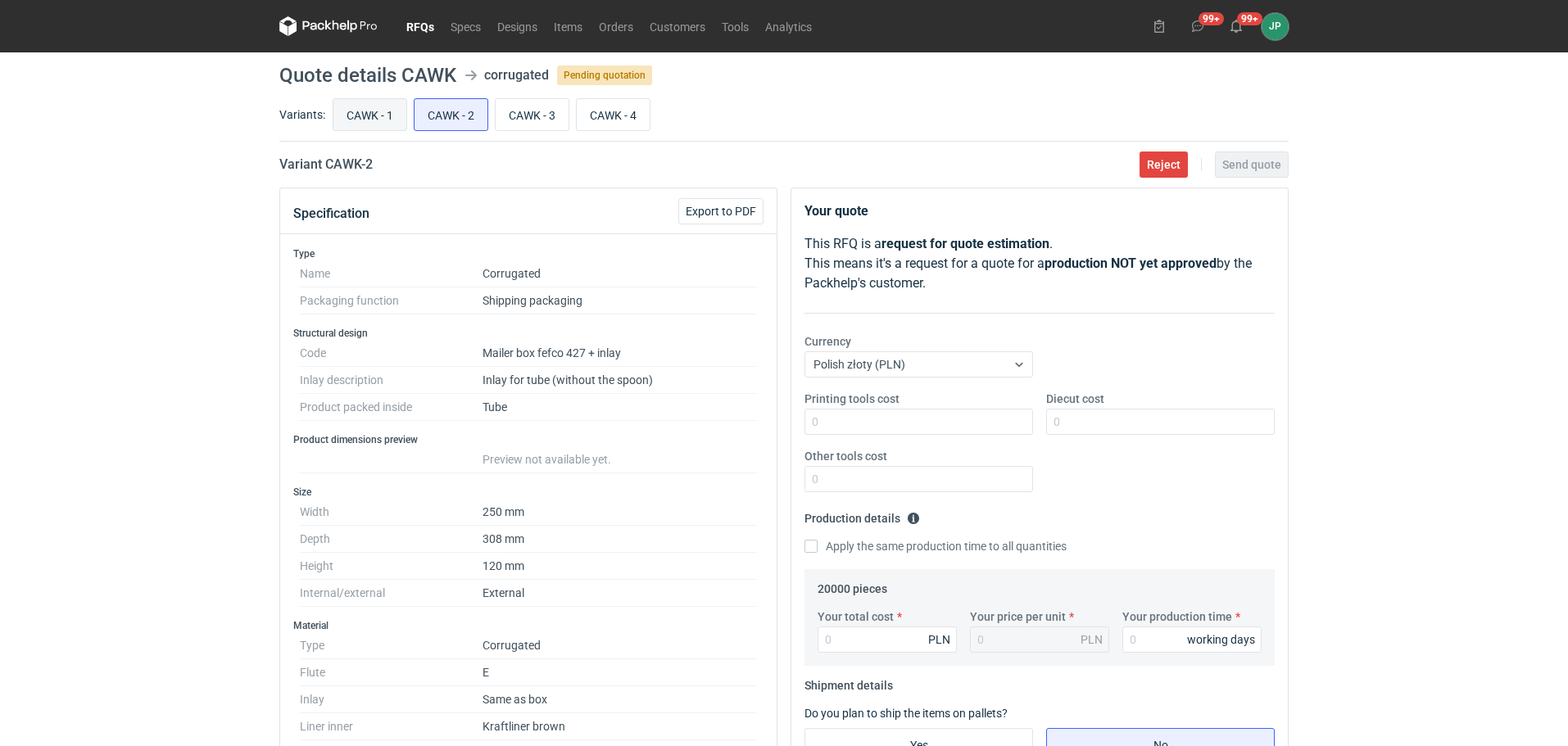
click at [365, 118] on input "CAWK - 1" at bounding box center [369, 115] width 73 height 31
radio input "true"
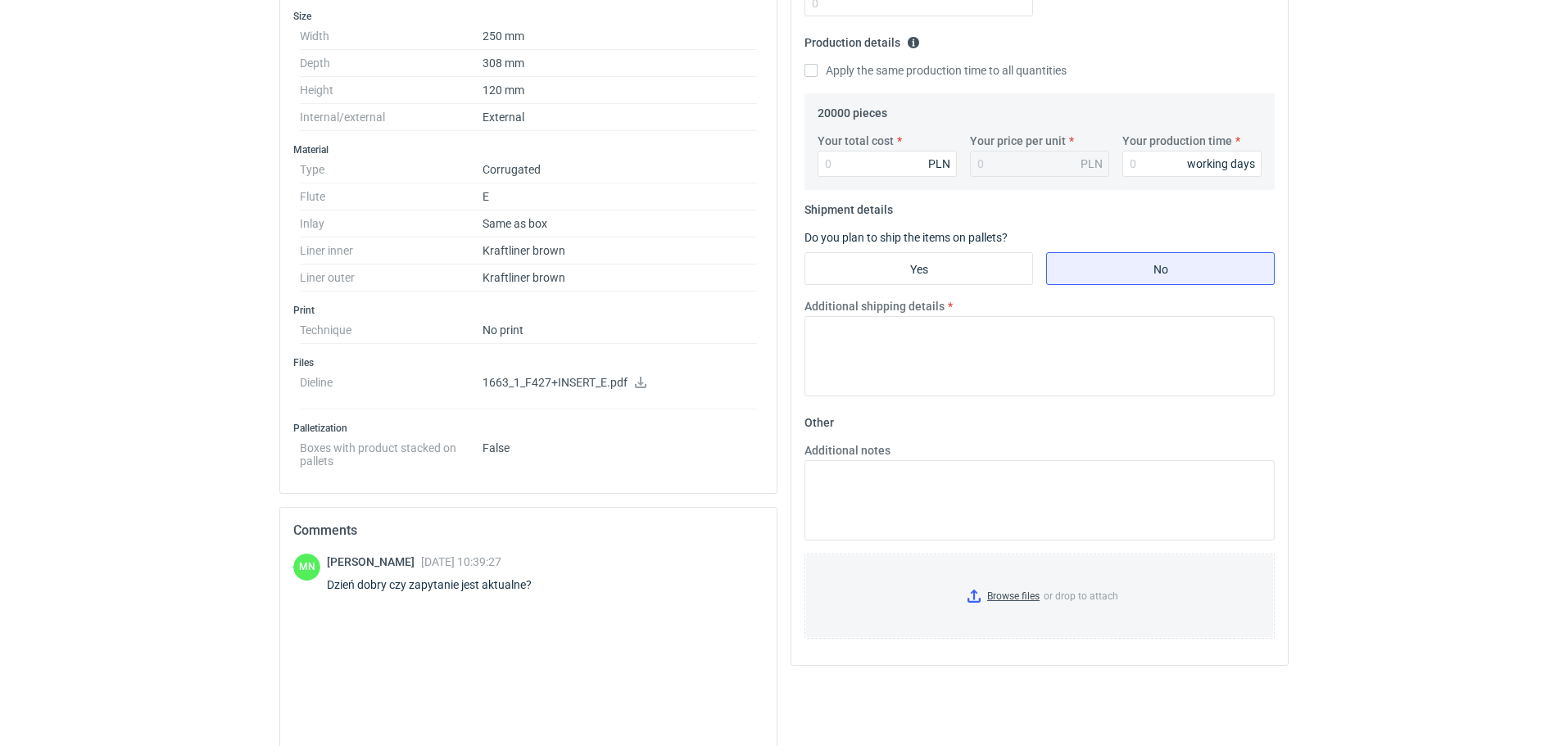
scroll to position [629, 0]
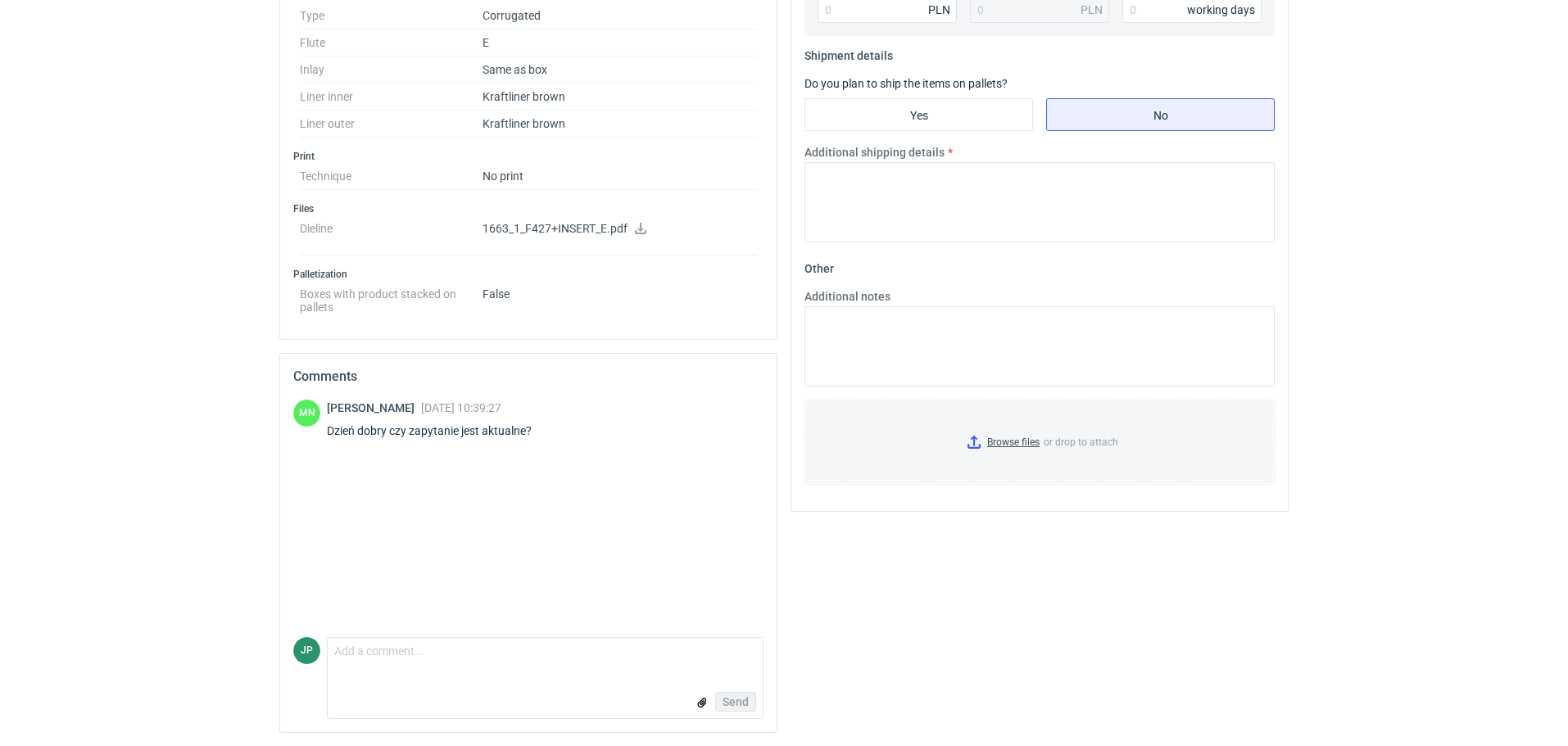
drag, startPoint x: 0, startPoint y: 364, endPoint x: 51, endPoint y: 148, distance: 221.9
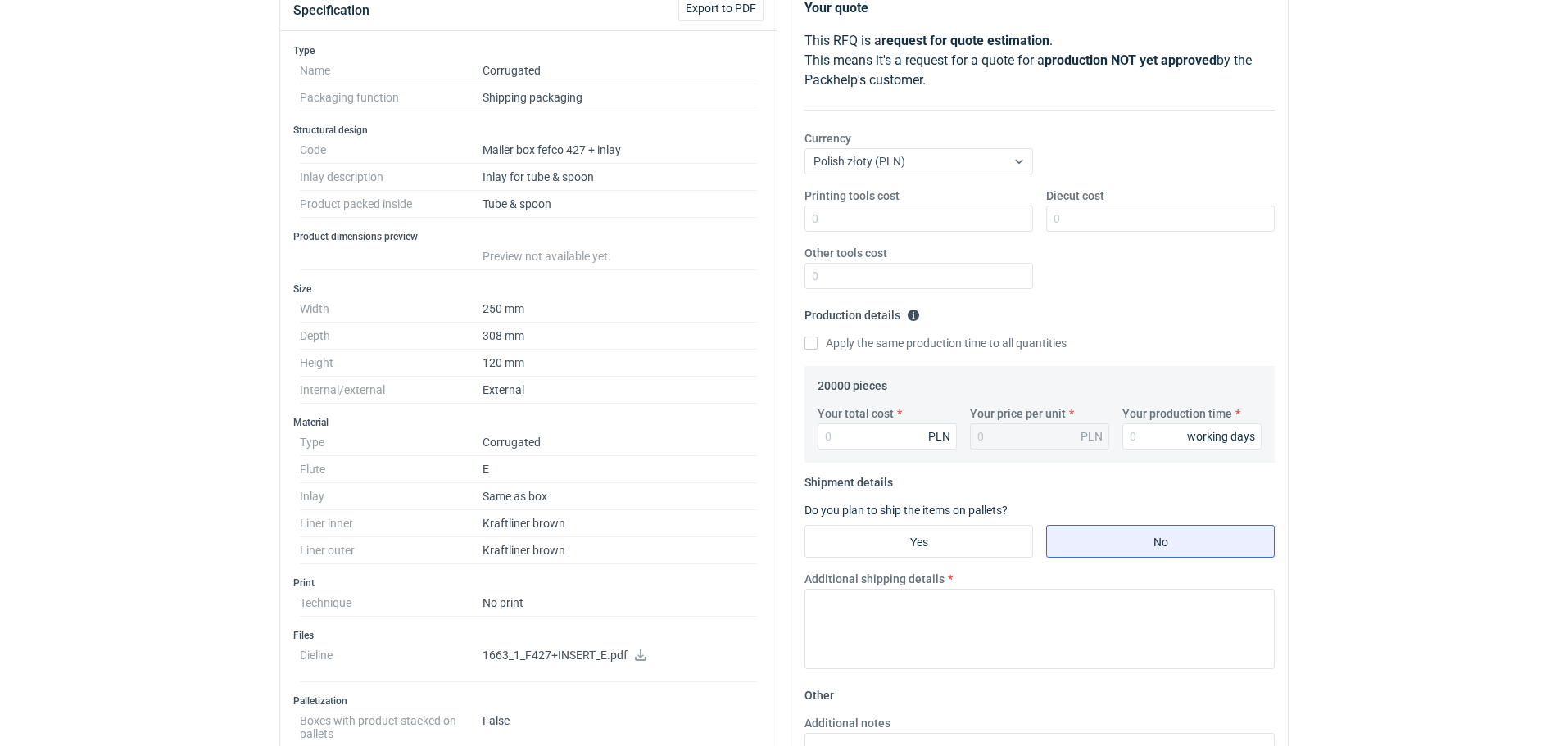
scroll to position [0, 0]
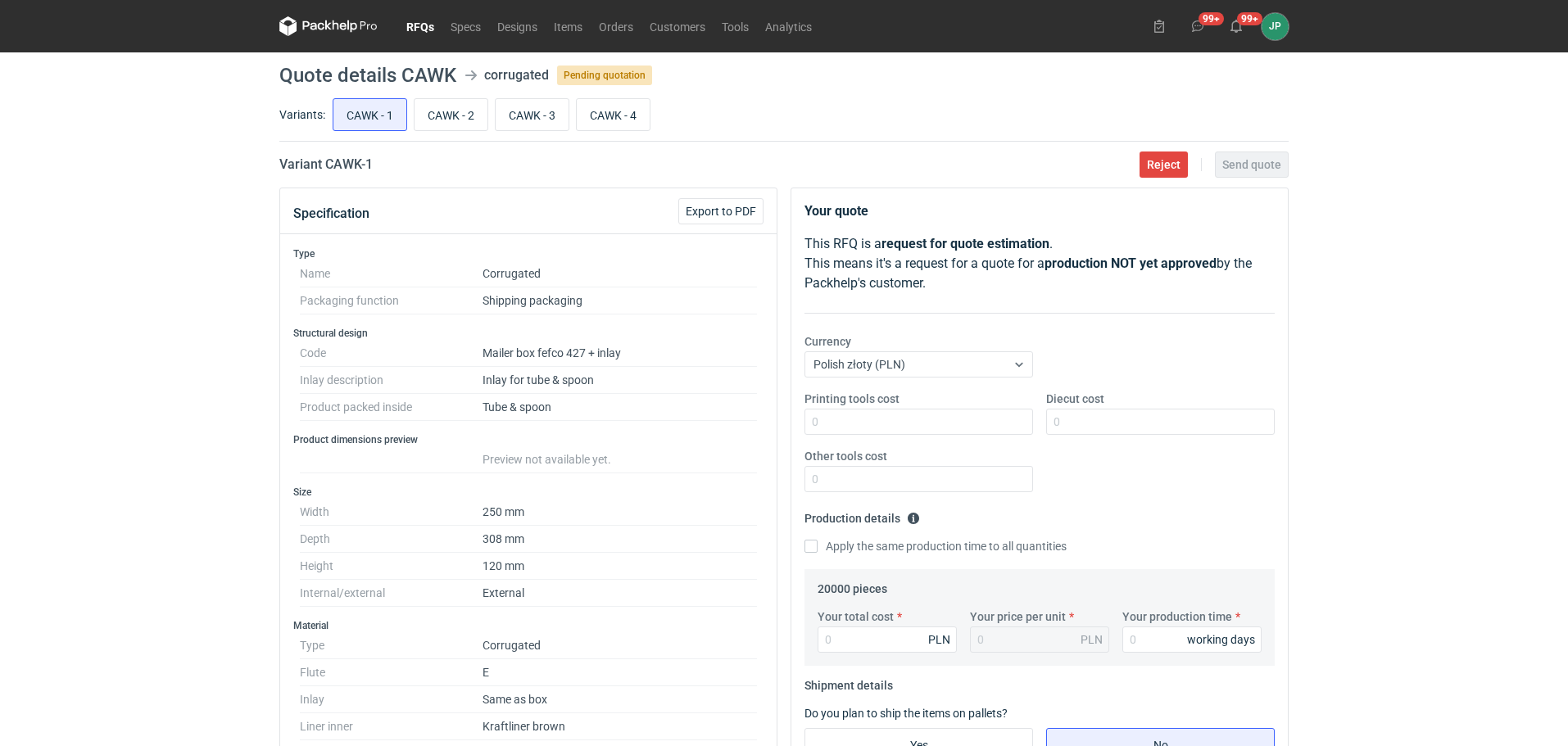
click at [415, 29] on link "RFQs" at bounding box center [421, 26] width 45 height 19
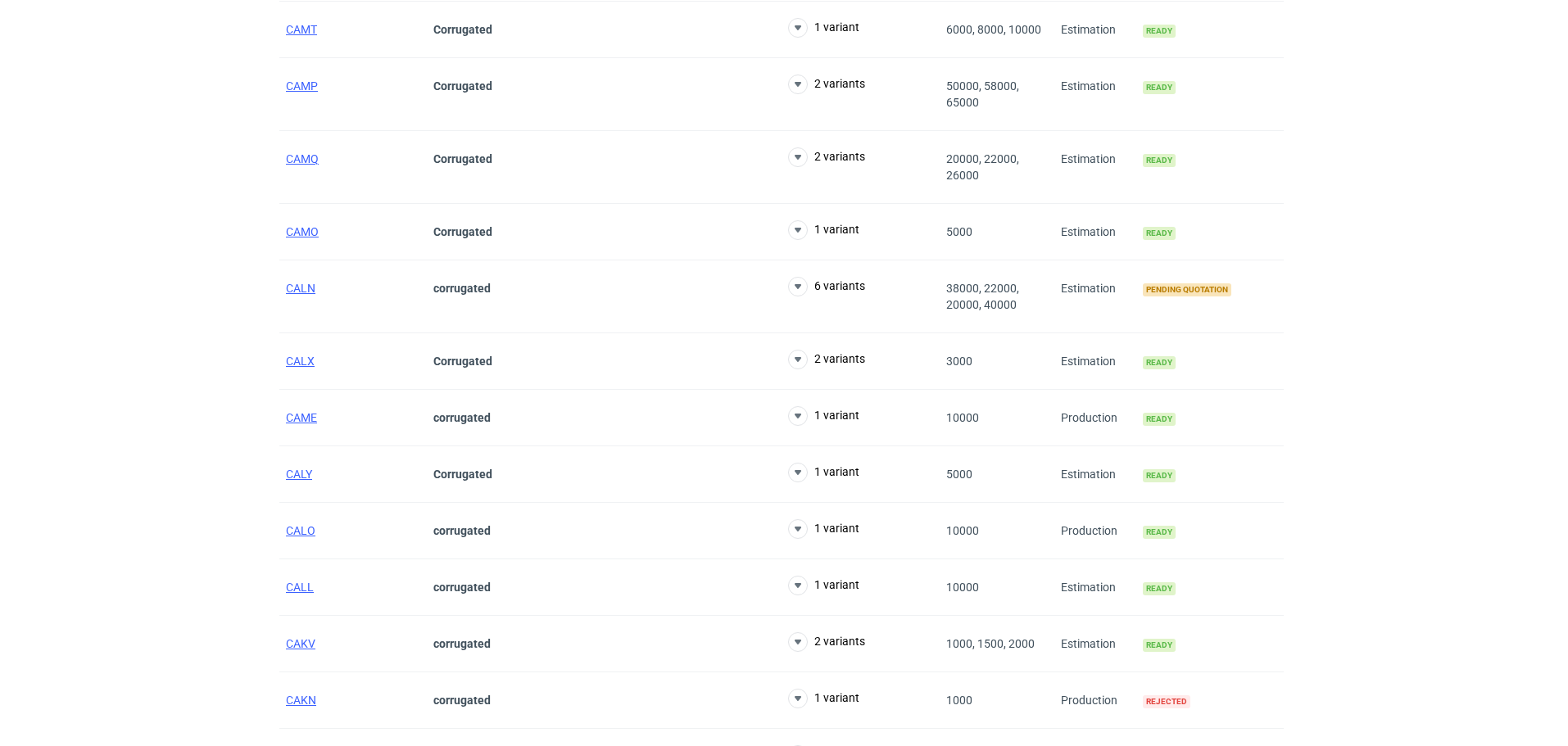
scroll to position [6090, 0]
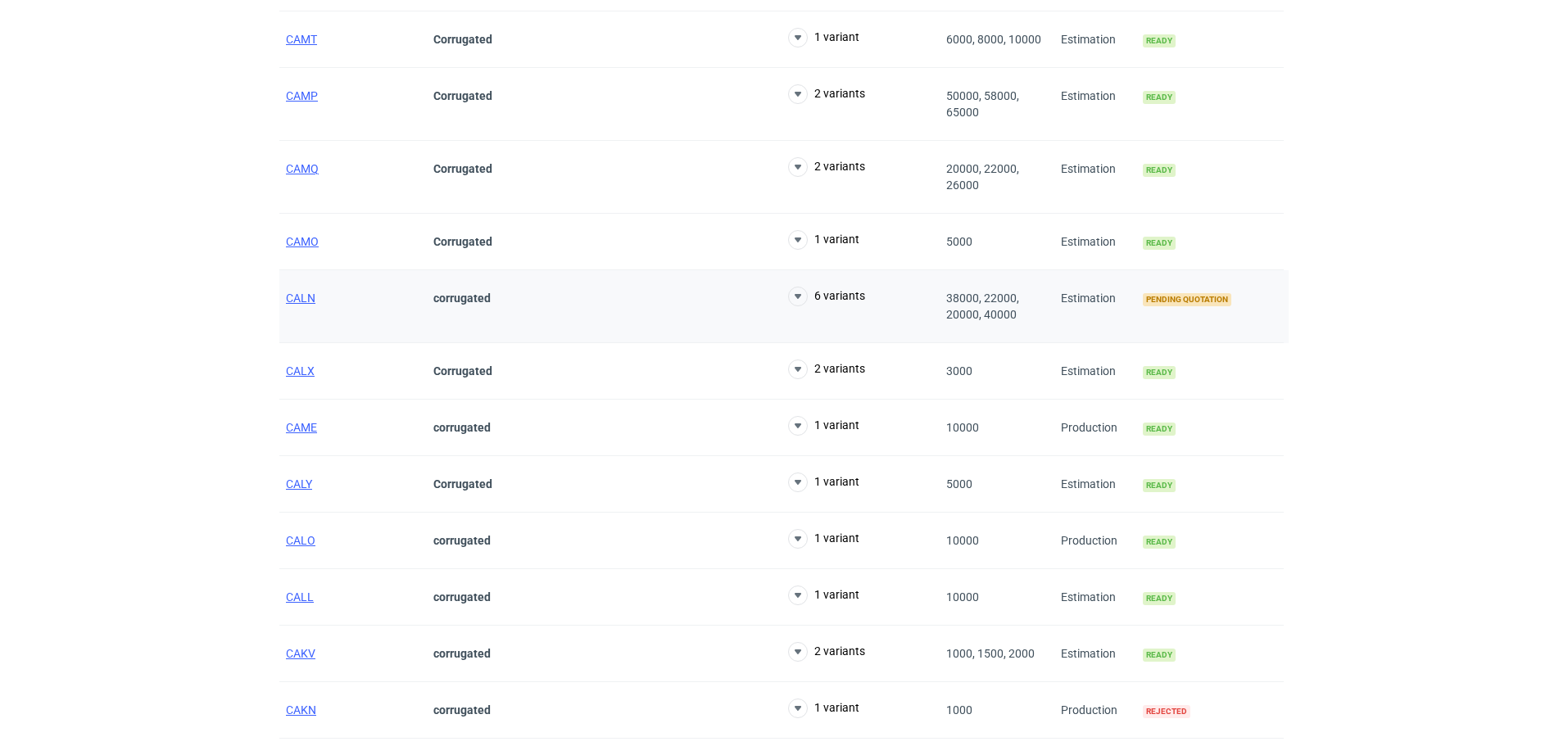
click at [290, 289] on div "CALN" at bounding box center [354, 306] width 148 height 73
click at [291, 295] on span "CALN" at bounding box center [300, 297] width 29 height 13
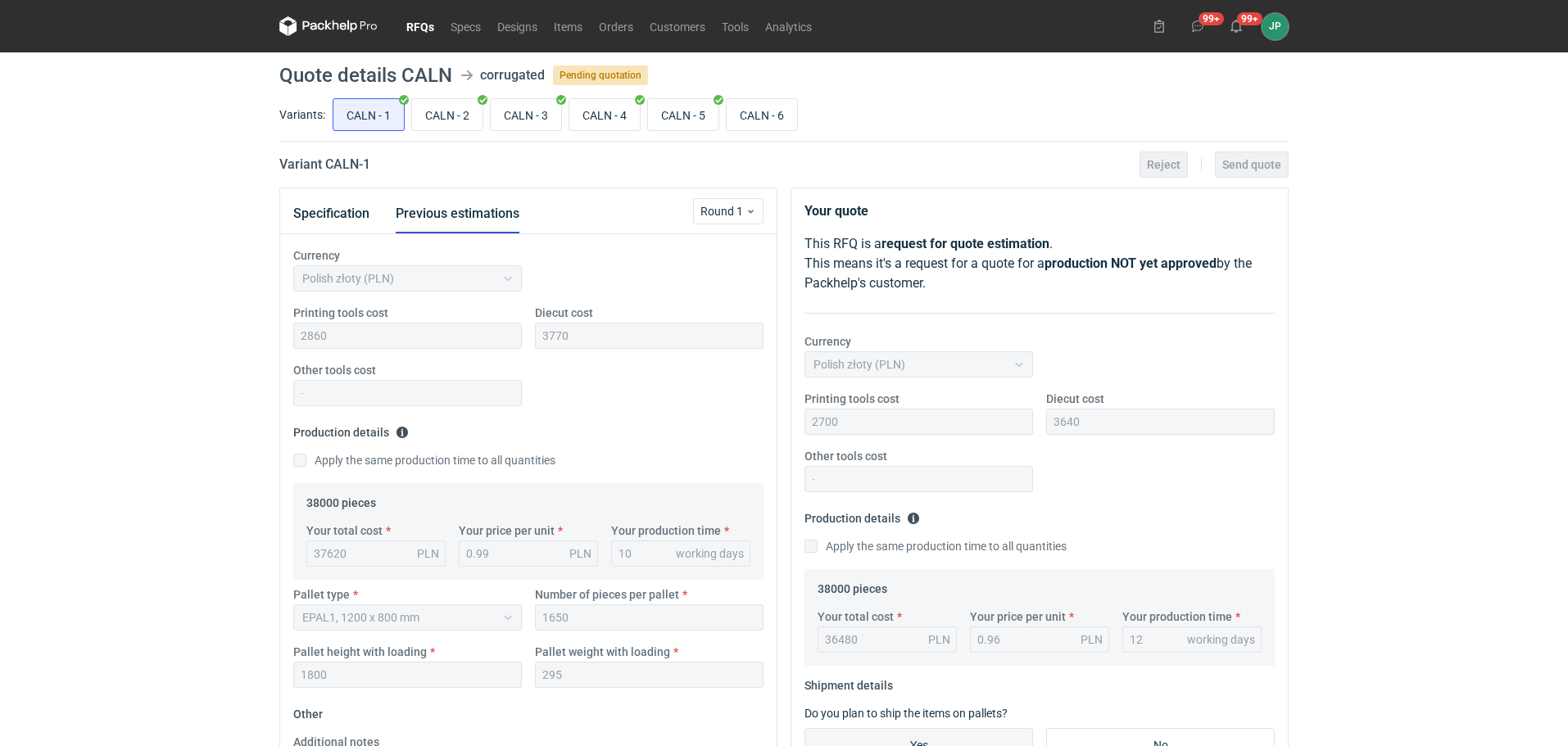
scroll to position [282, 0]
click at [431, 34] on link "RFQs" at bounding box center [421, 26] width 45 height 19
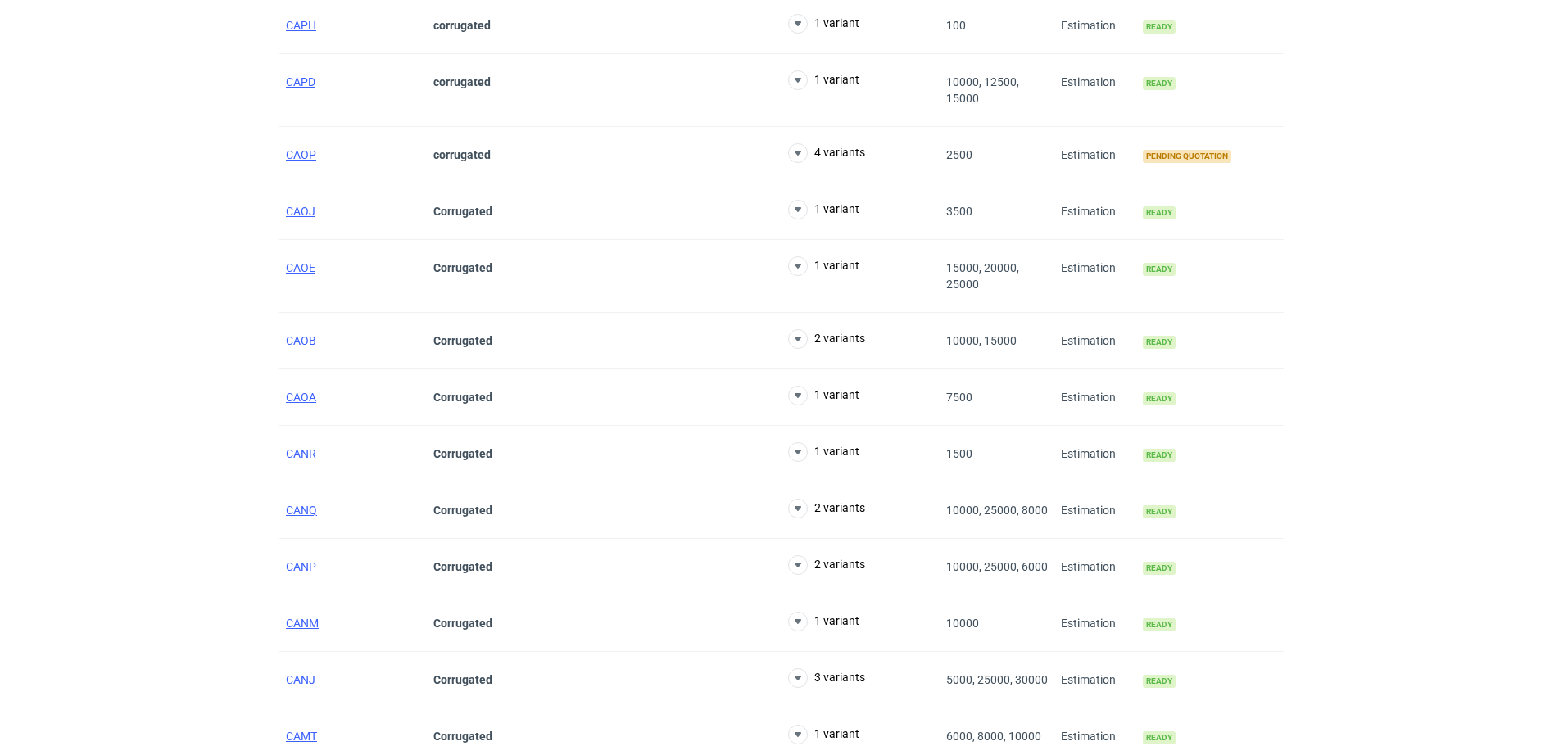
scroll to position [5353, 0]
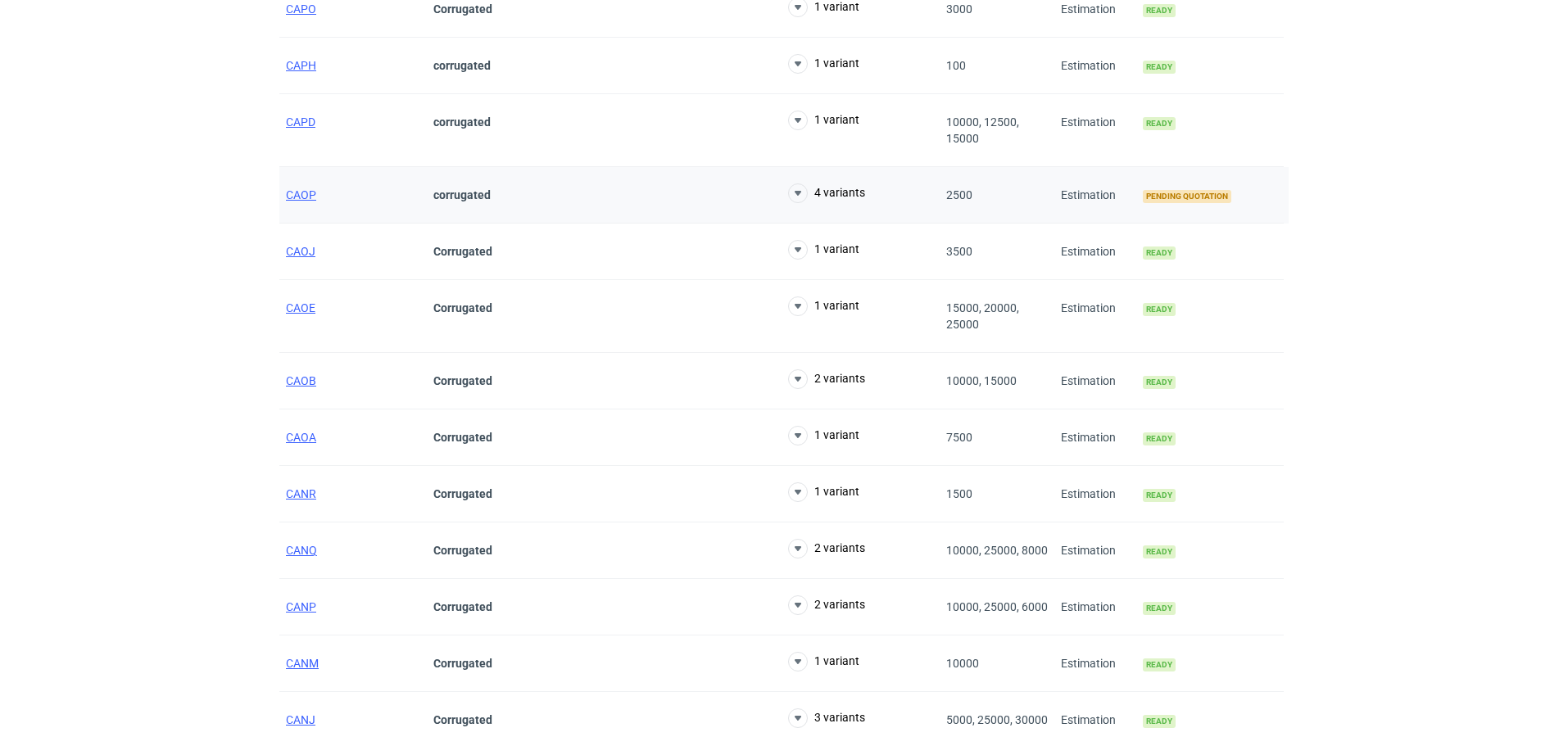
click at [281, 191] on div "CAOP" at bounding box center [354, 195] width 148 height 56
click at [312, 195] on span "CAOP" at bounding box center [300, 194] width 30 height 13
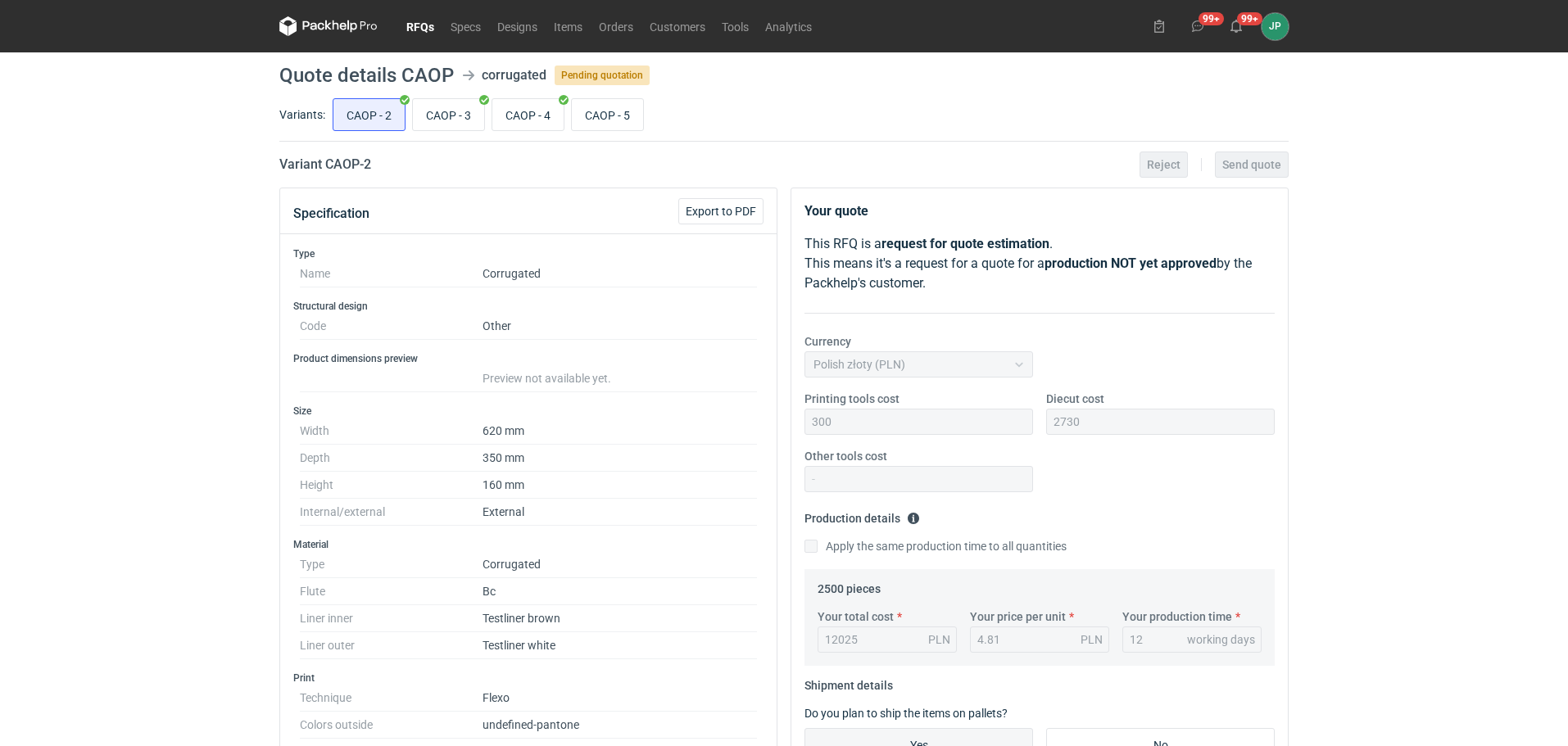
scroll to position [144, 0]
click at [426, 29] on link "RFQs" at bounding box center [421, 26] width 45 height 19
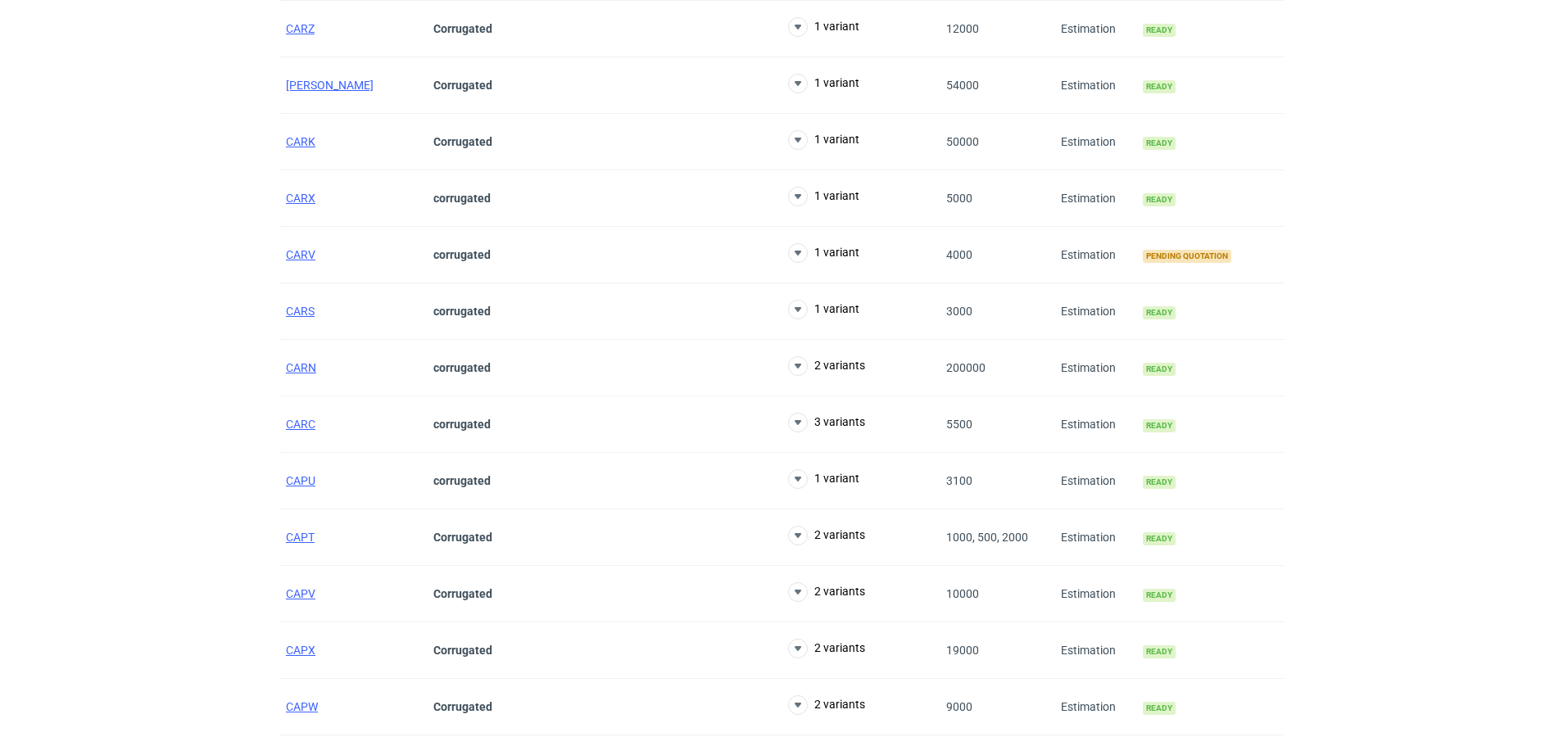
scroll to position [4370, 0]
click at [305, 254] on span "CARV" at bounding box center [300, 256] width 29 height 13
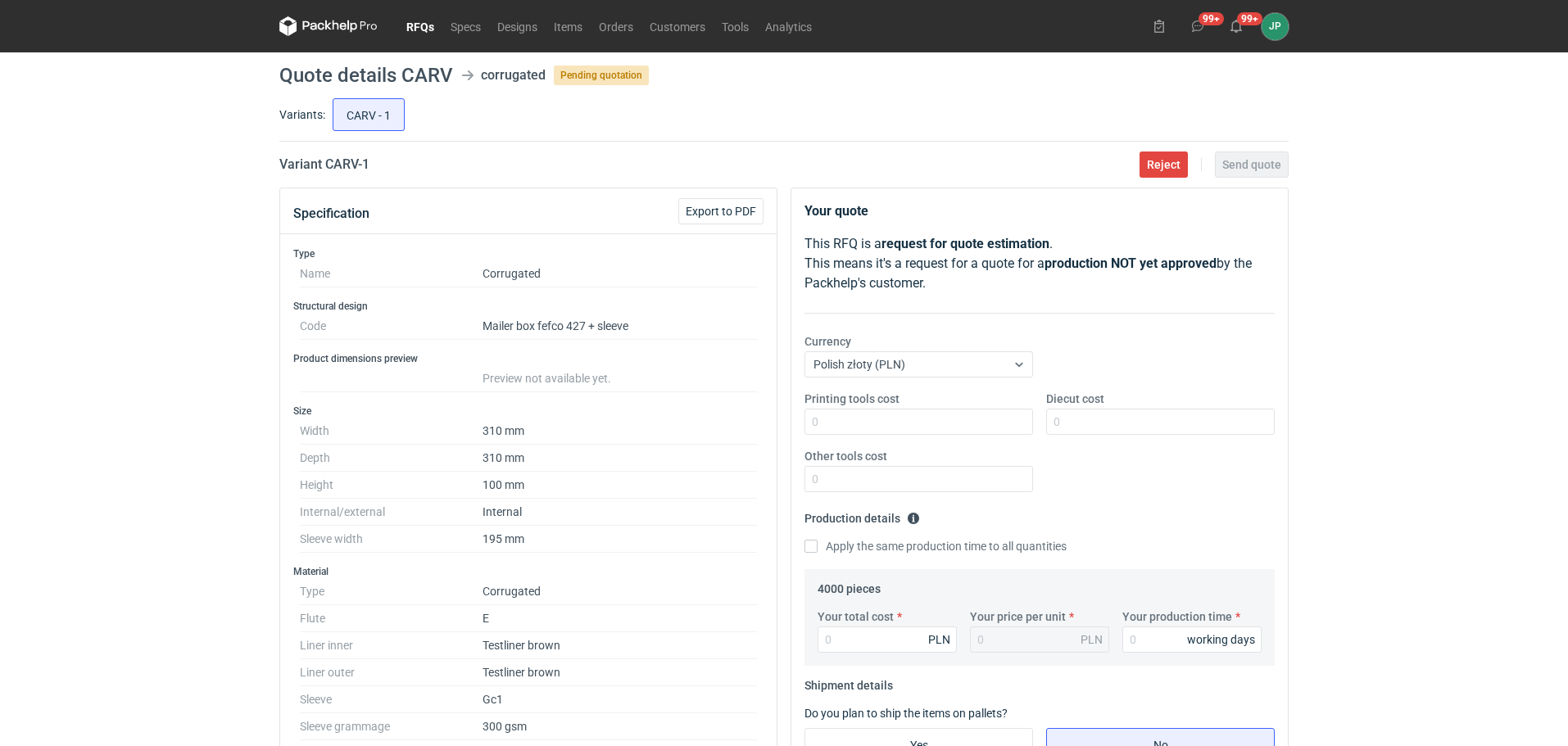
scroll to position [249, 0]
click at [1418, 642] on div "RFQs Specs Designs Items Orders Customers Tools Analytics 99+ 99+ JP [PERSON_NA…" at bounding box center [784, 373] width 1568 height 746
click at [331, 26] on icon at bounding box center [328, 26] width 98 height 19
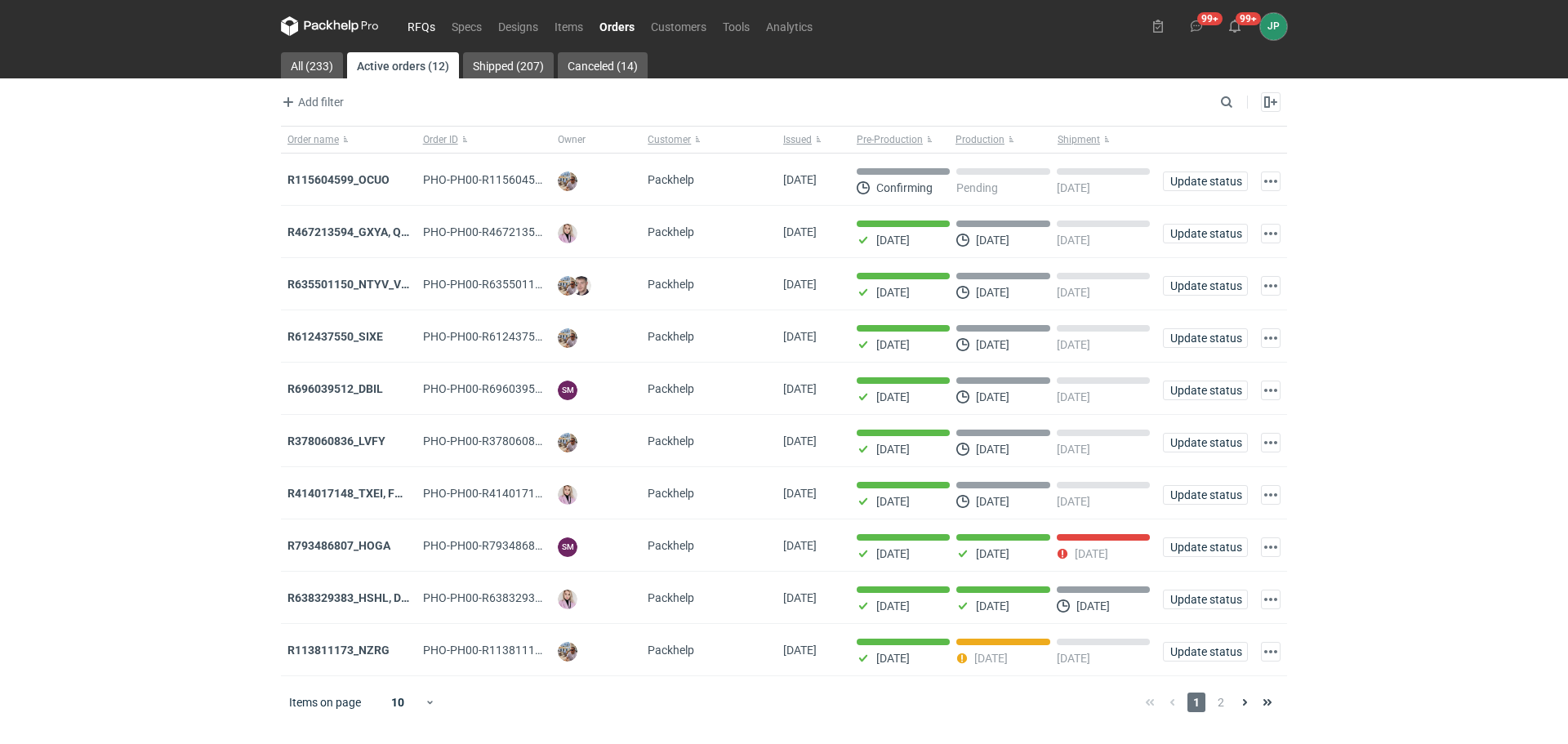
click at [414, 29] on link "RFQs" at bounding box center [421, 26] width 45 height 19
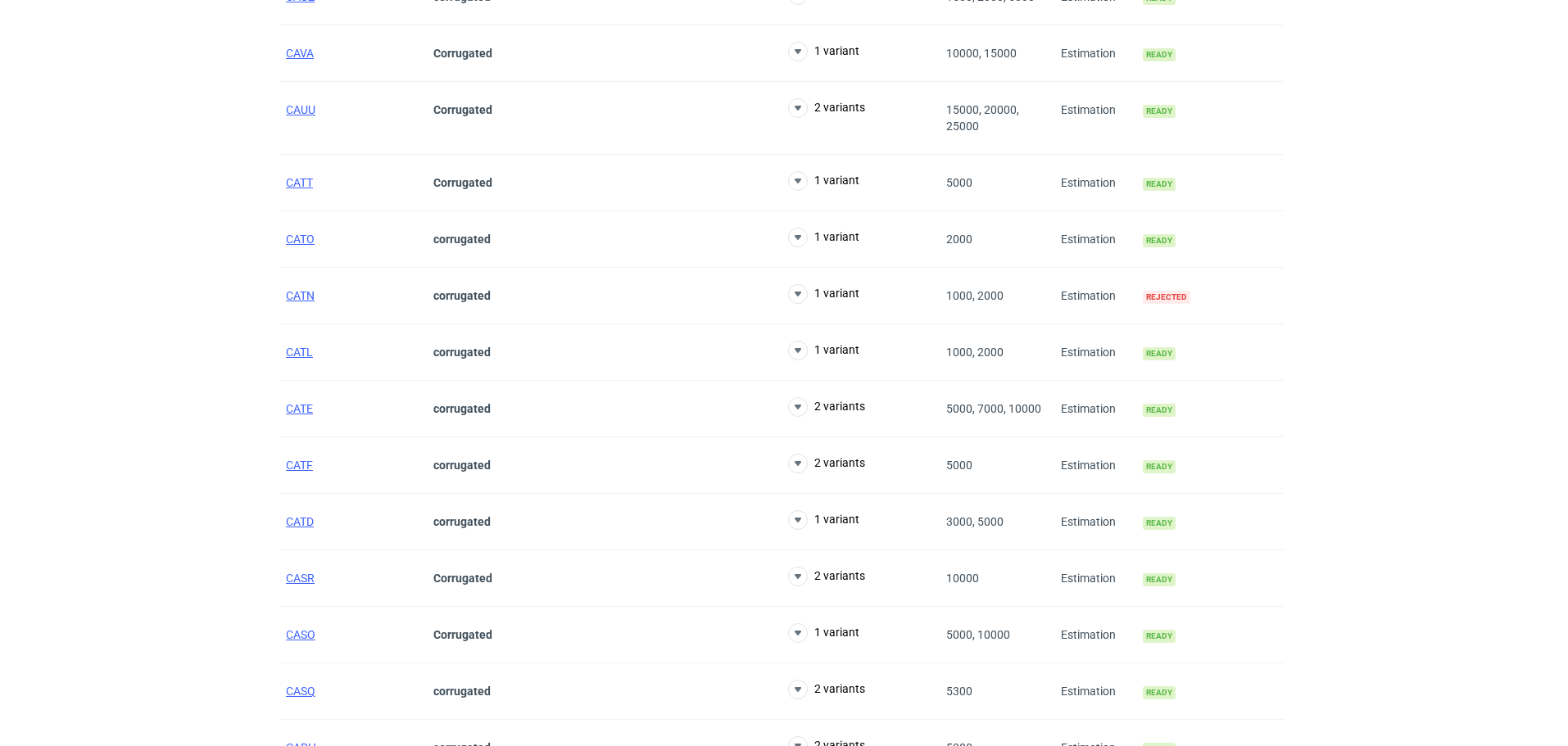
scroll to position [3931, 0]
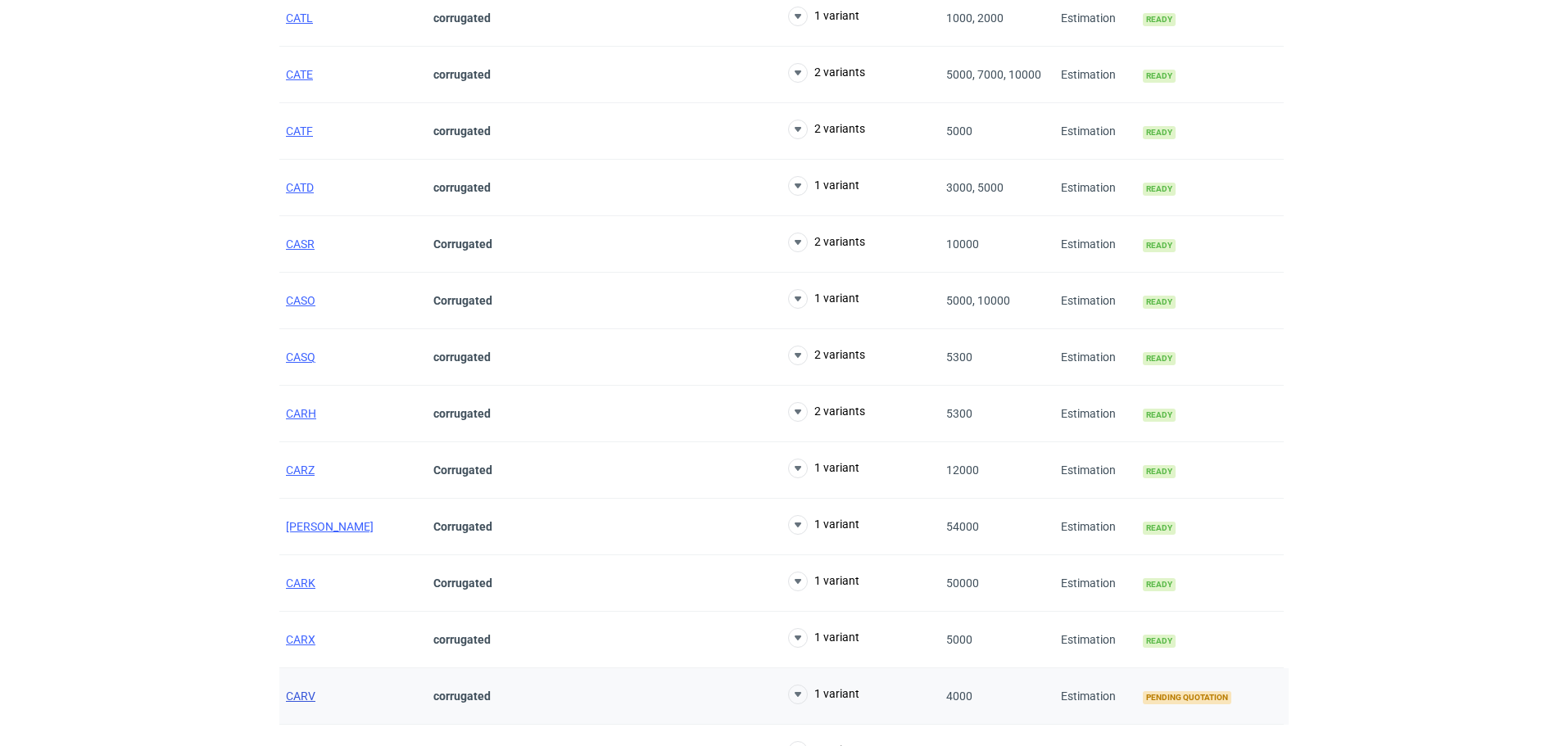
click at [308, 692] on span "CARV" at bounding box center [300, 695] width 29 height 13
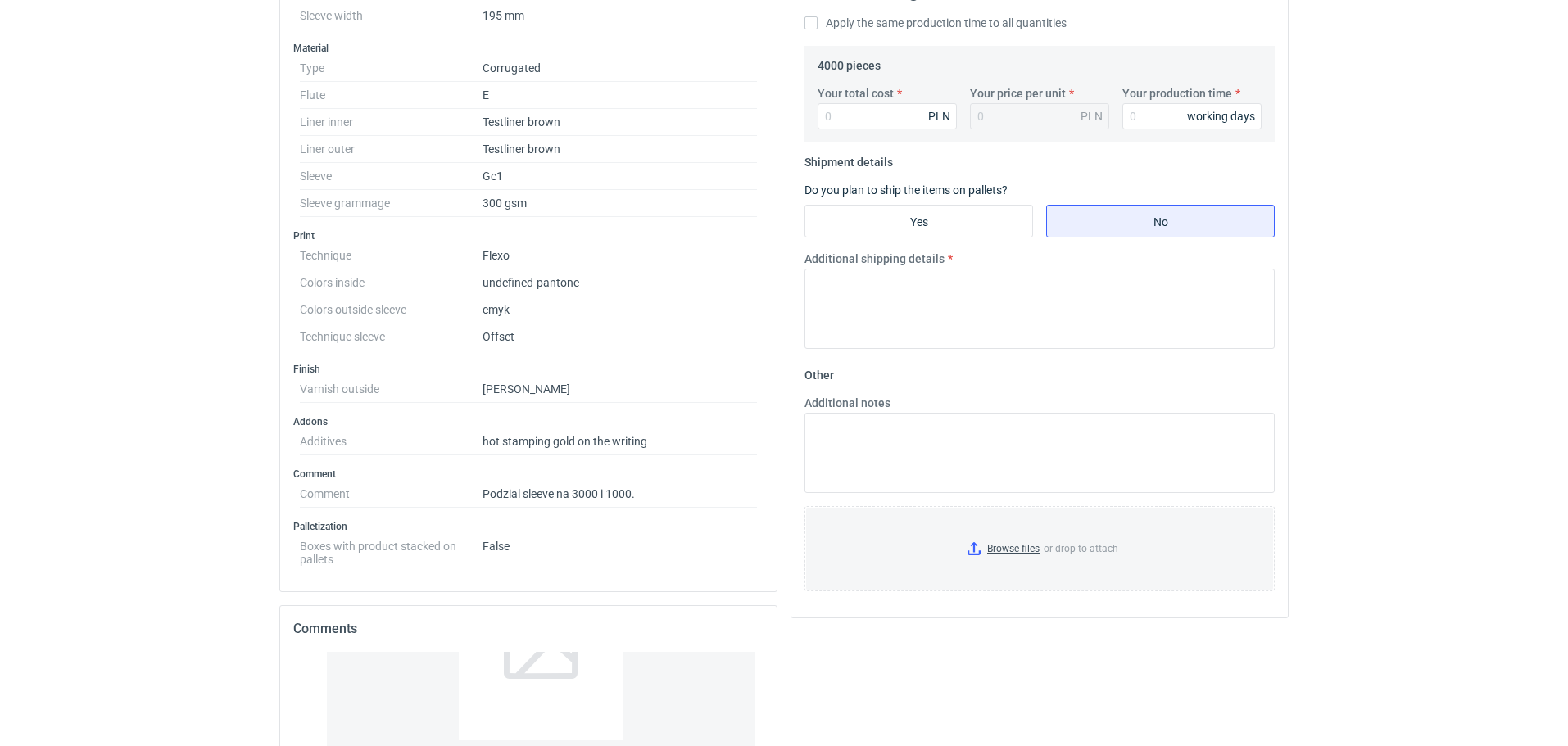
scroll to position [492, 0]
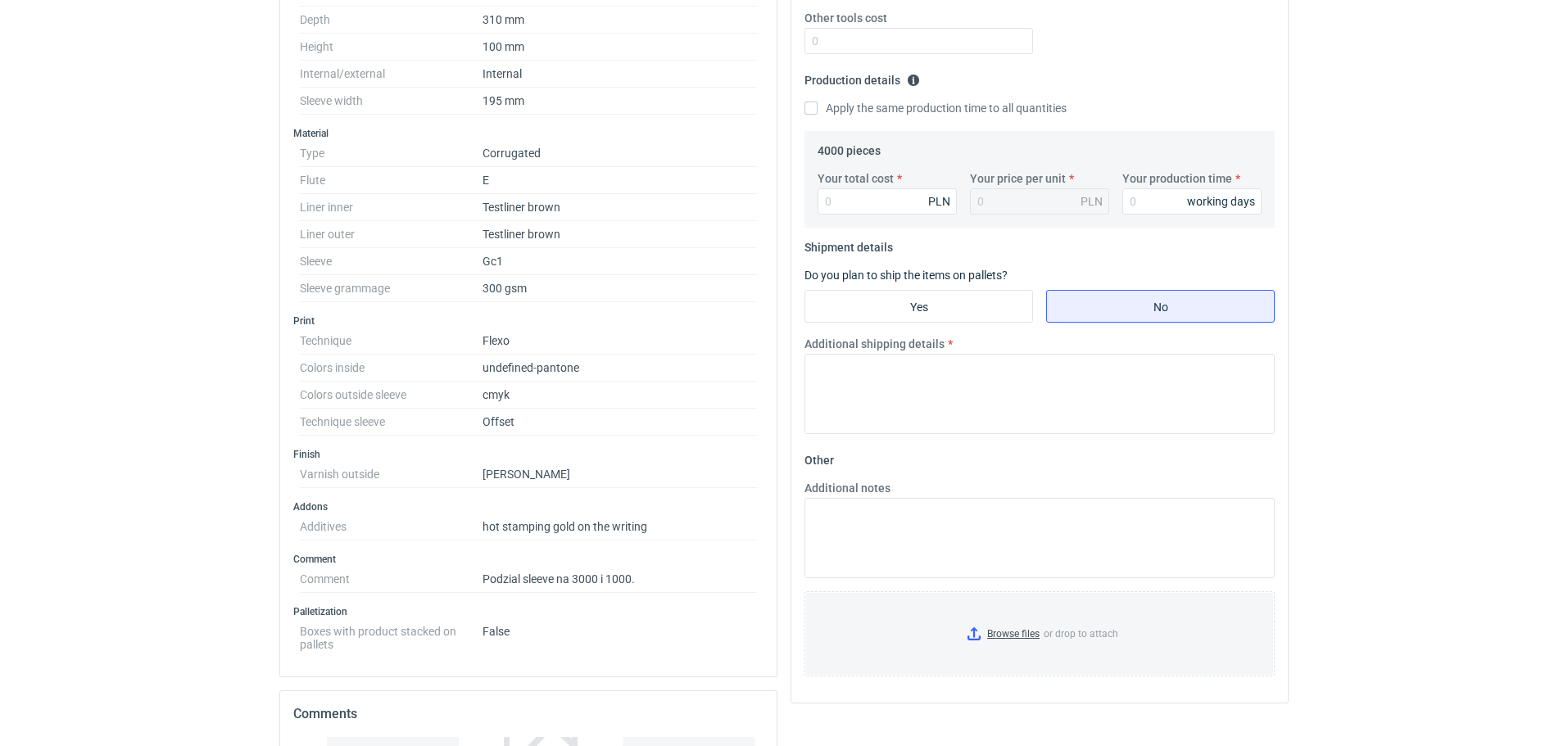
scroll to position [410, 0]
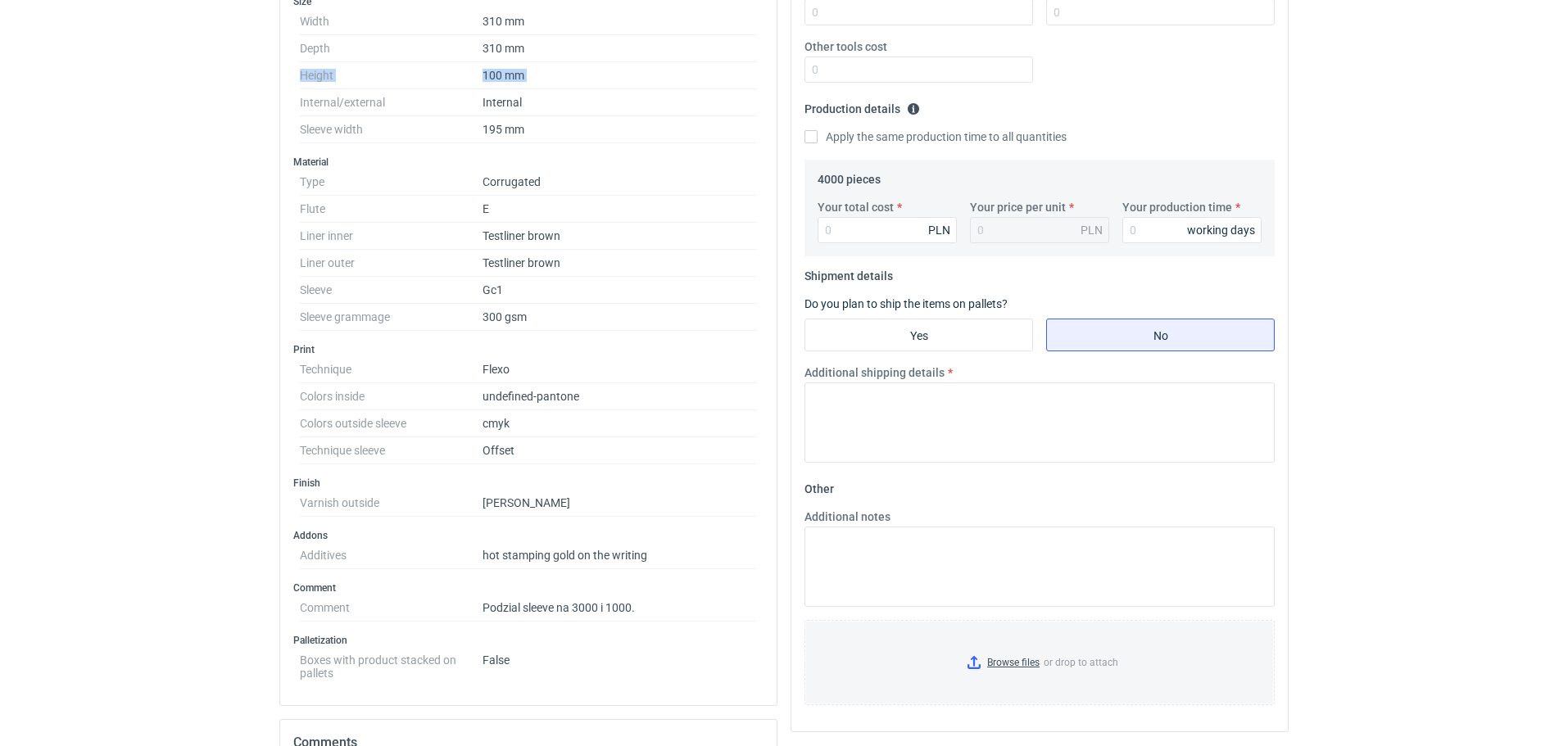
drag, startPoint x: 91, startPoint y: 519, endPoint x: 13, endPoint y: 529, distance: 78.6
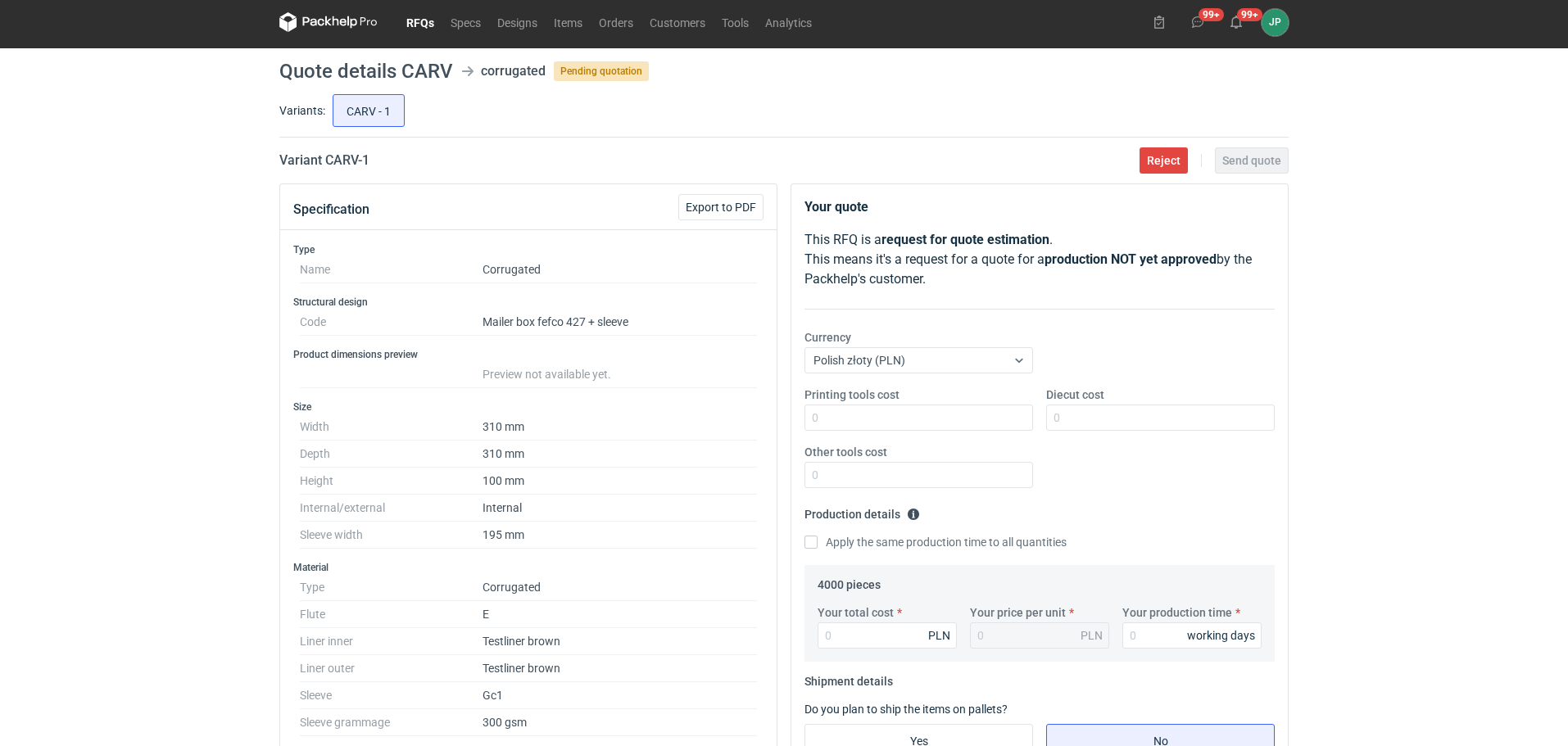
scroll to position [0, 0]
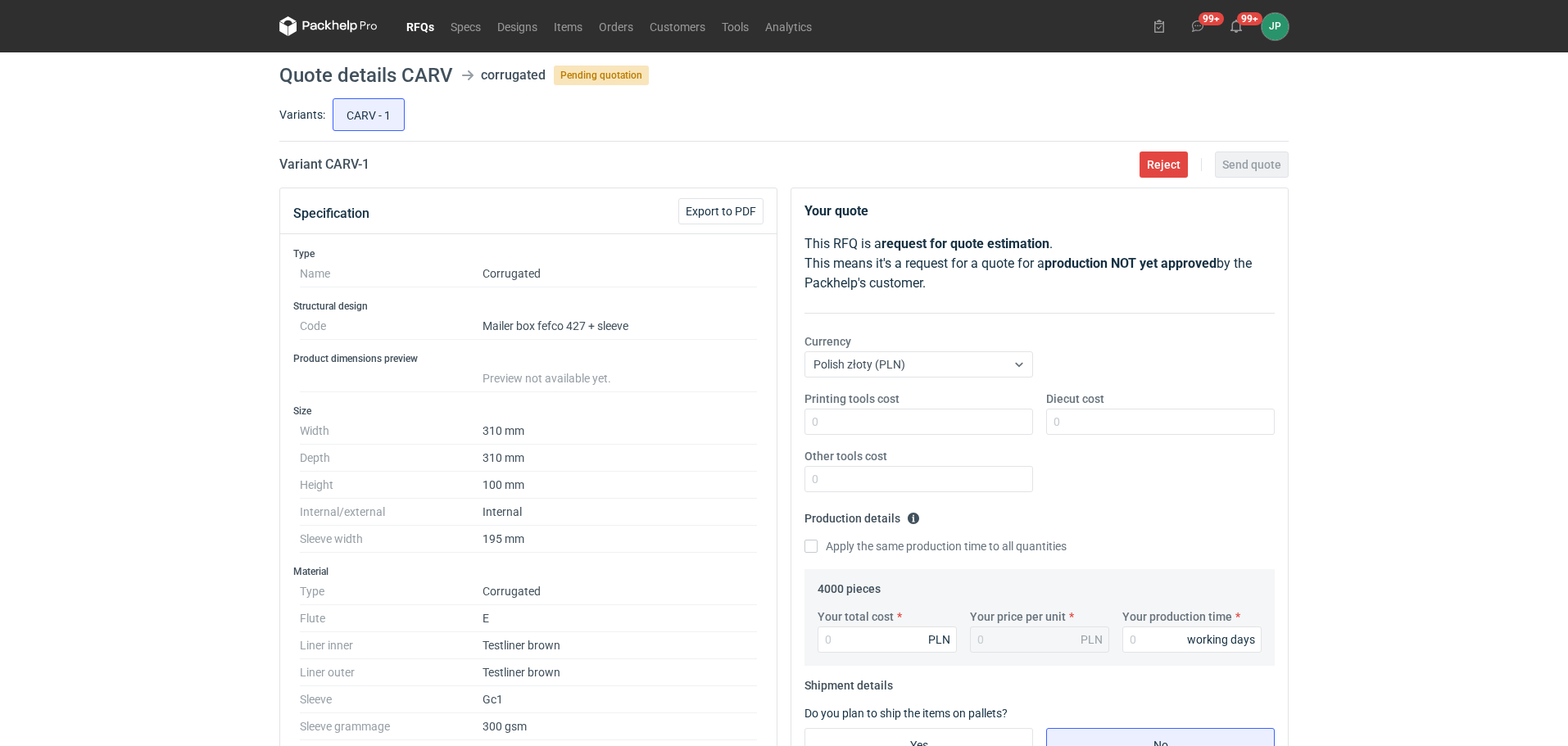
click at [151, 472] on div "RFQs Specs Designs Items Orders Customers Tools Analytics 99+ 99+ JP [PERSON_NA…" at bounding box center [784, 373] width 1568 height 746
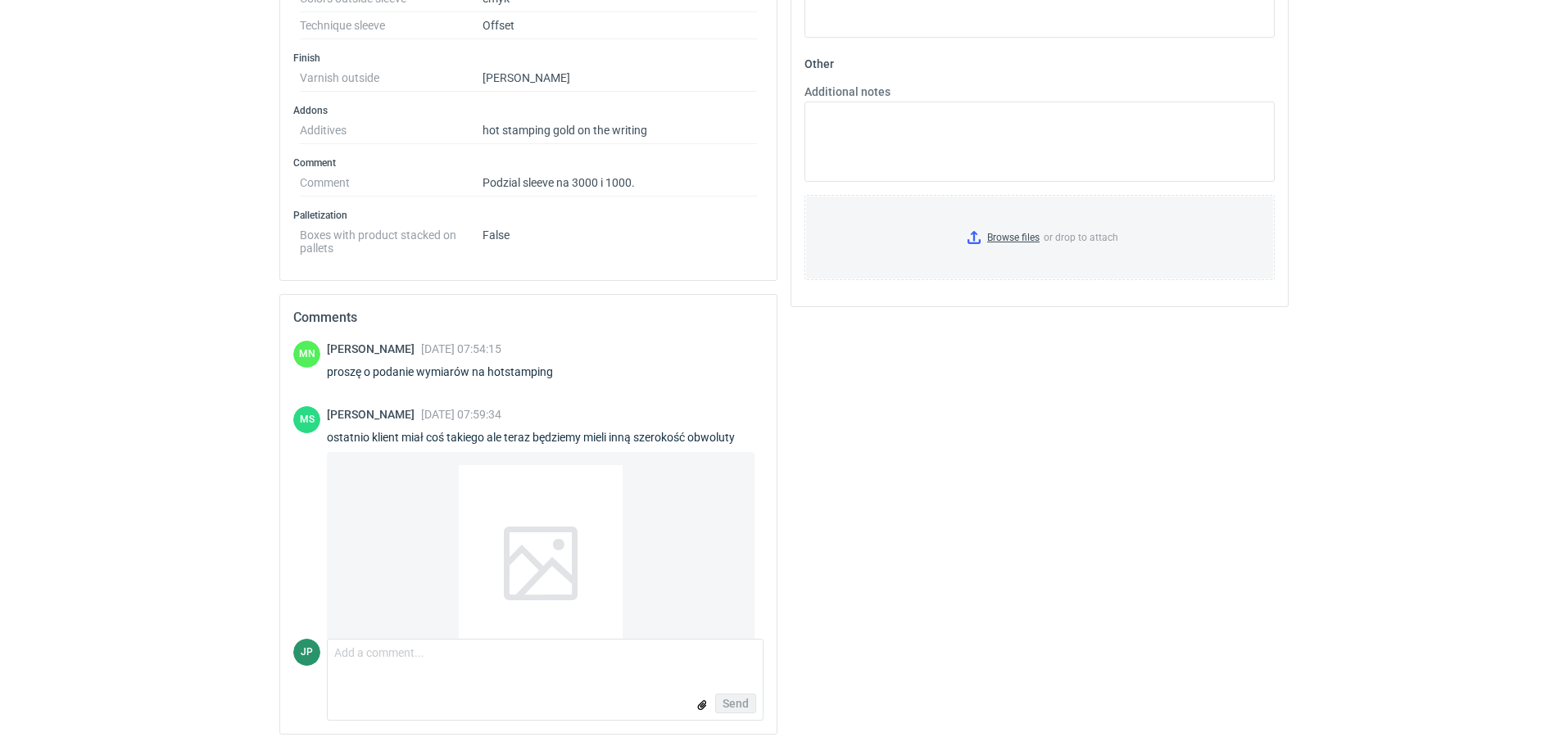
scroll to position [836, 0]
click at [526, 565] on div at bounding box center [540, 561] width 164 height 196
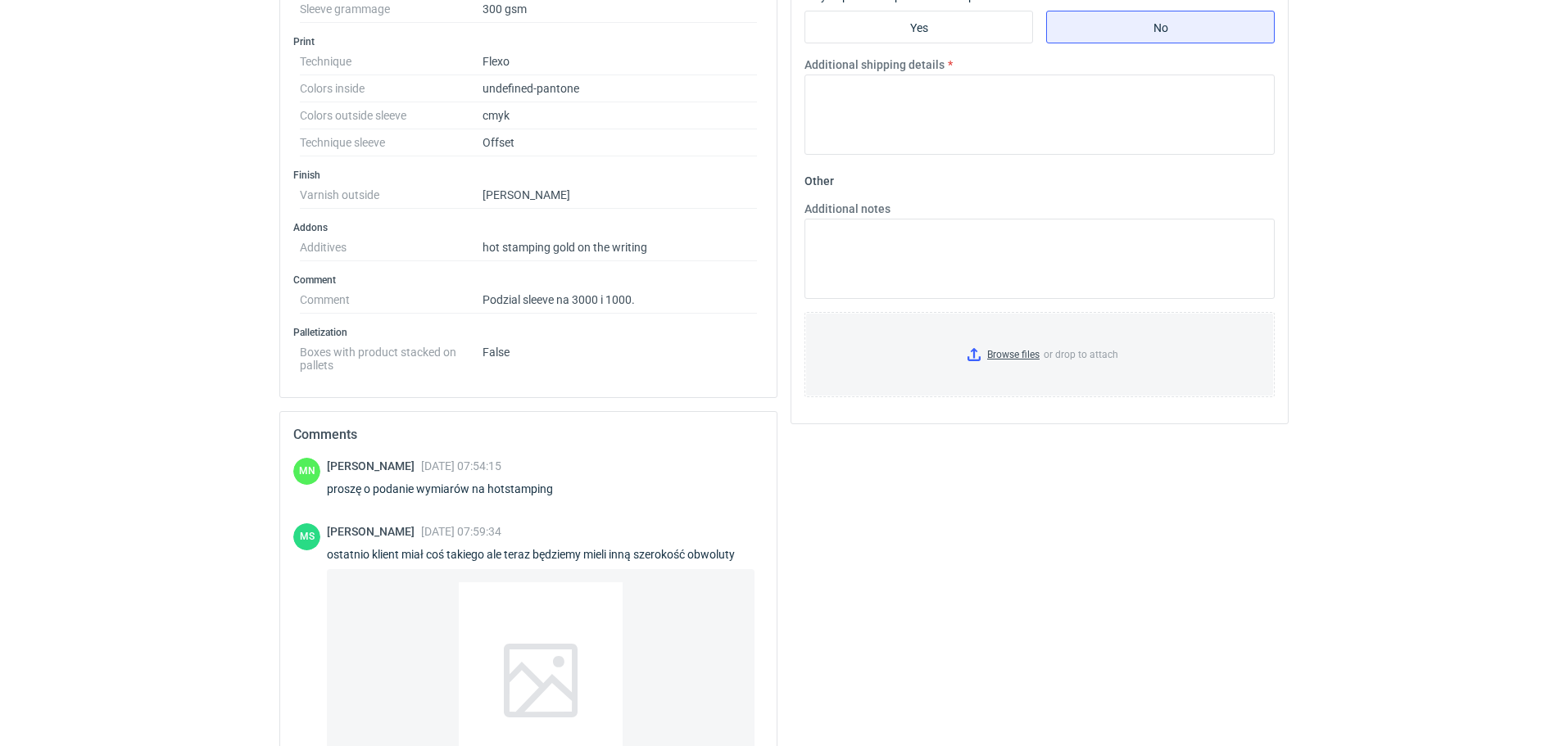
scroll to position [509, 0]
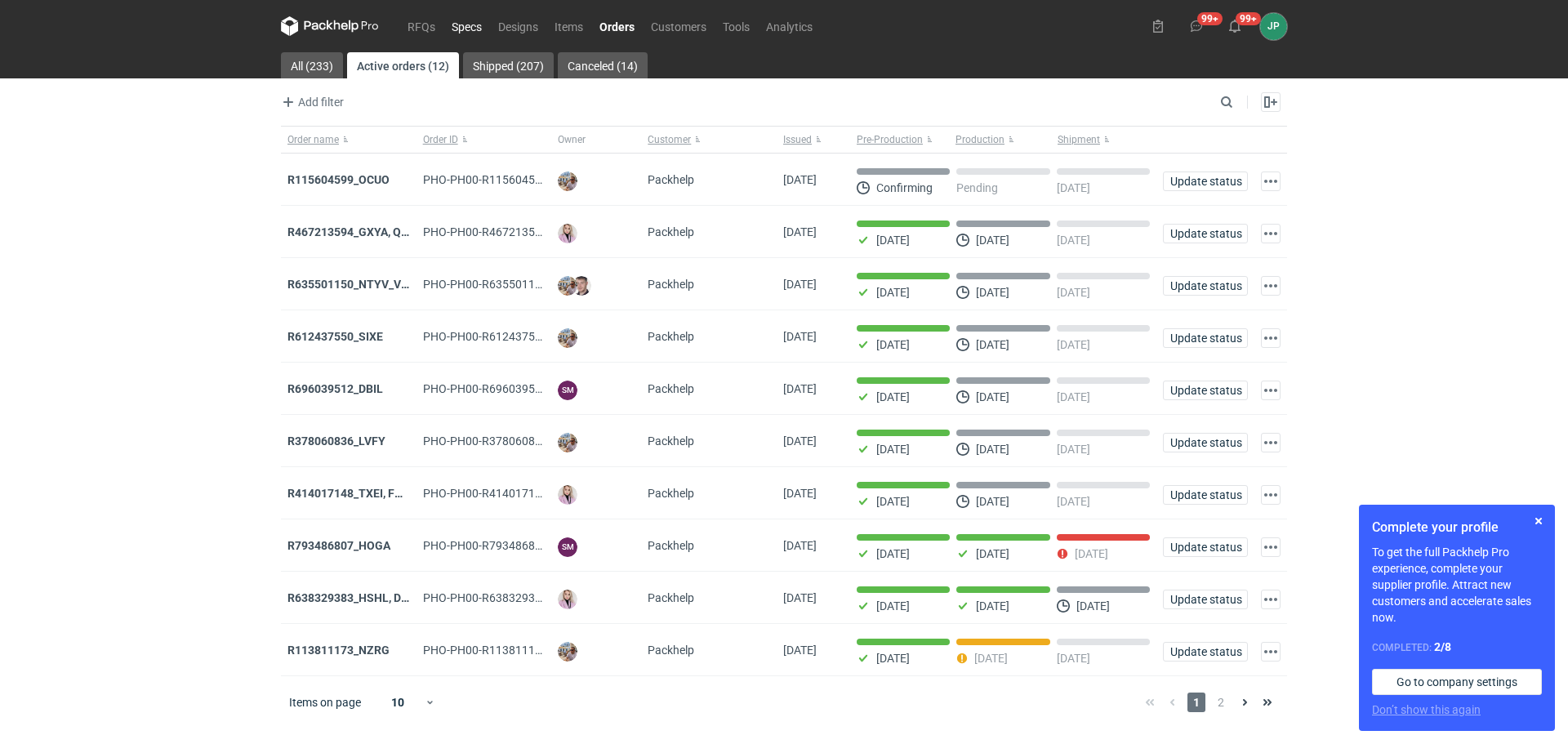
click at [444, 26] on link "Specs" at bounding box center [467, 26] width 46 height 19
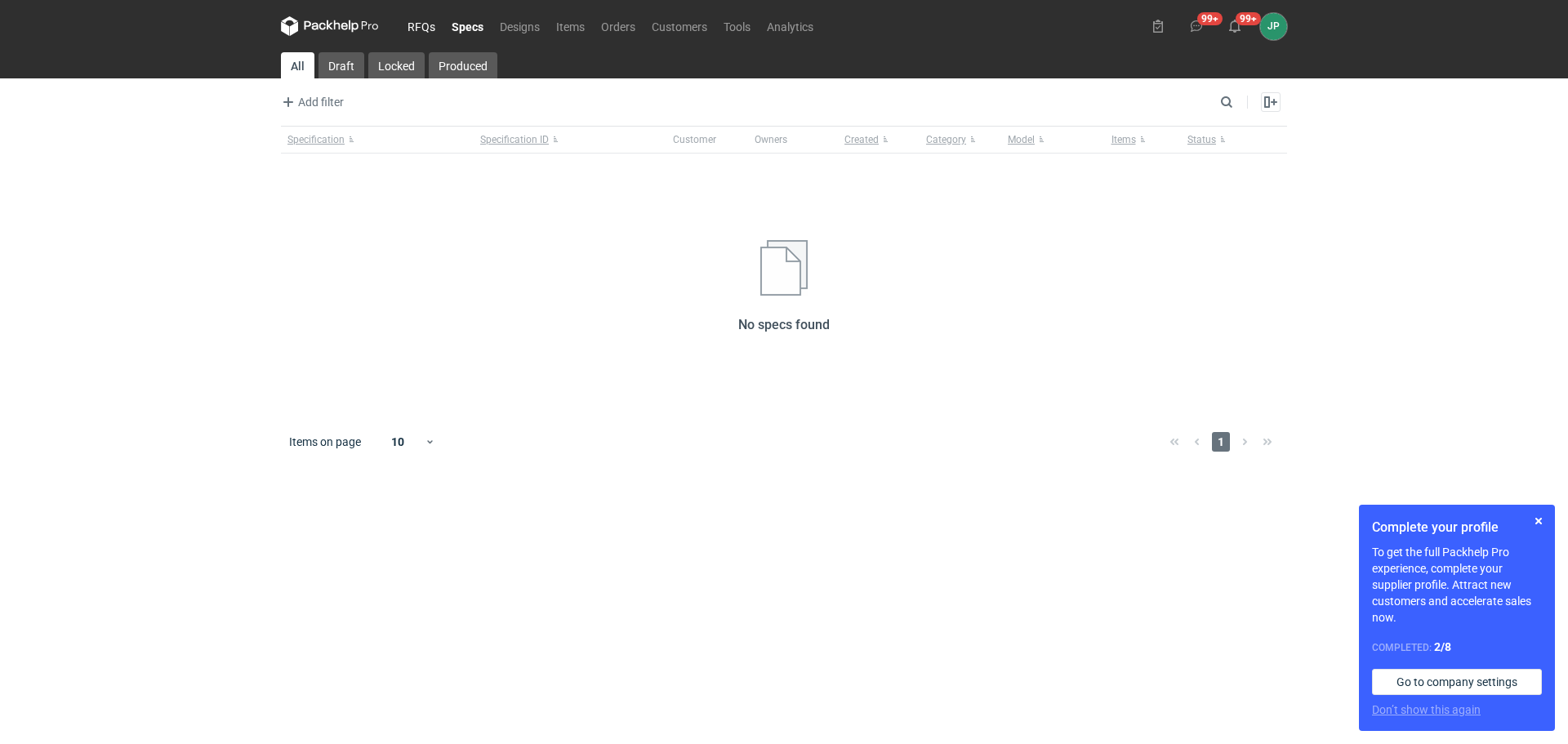
click at [419, 27] on link "RFQs" at bounding box center [421, 26] width 45 height 19
